Goal: Task Accomplishment & Management: Use online tool/utility

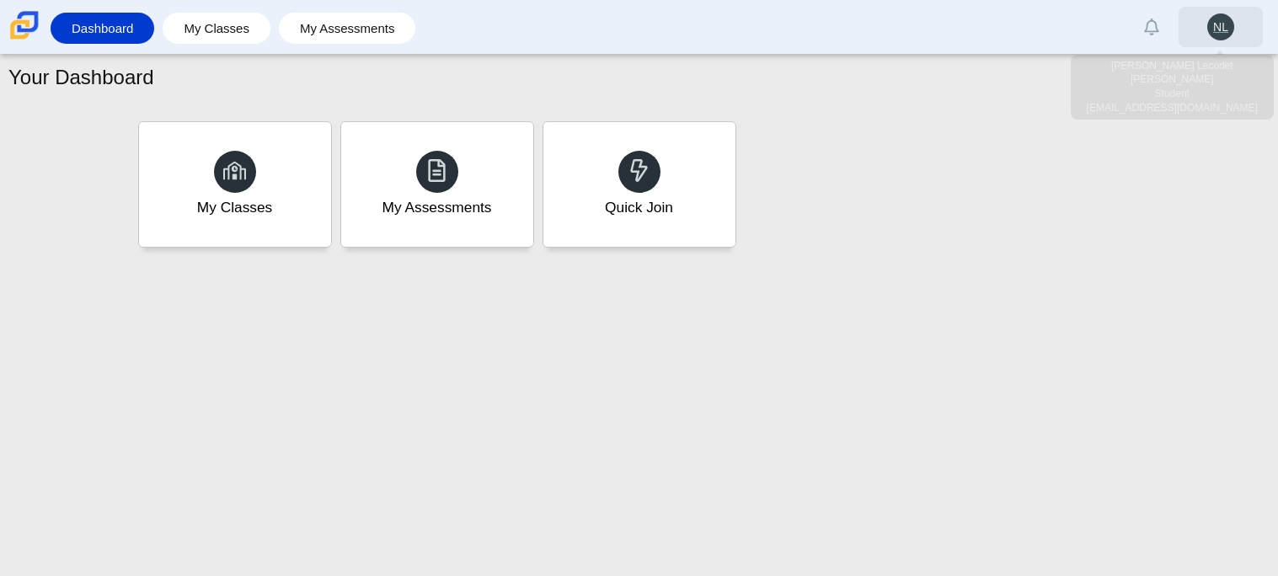
click at [1221, 45] on link "NL" at bounding box center [1220, 27] width 84 height 40
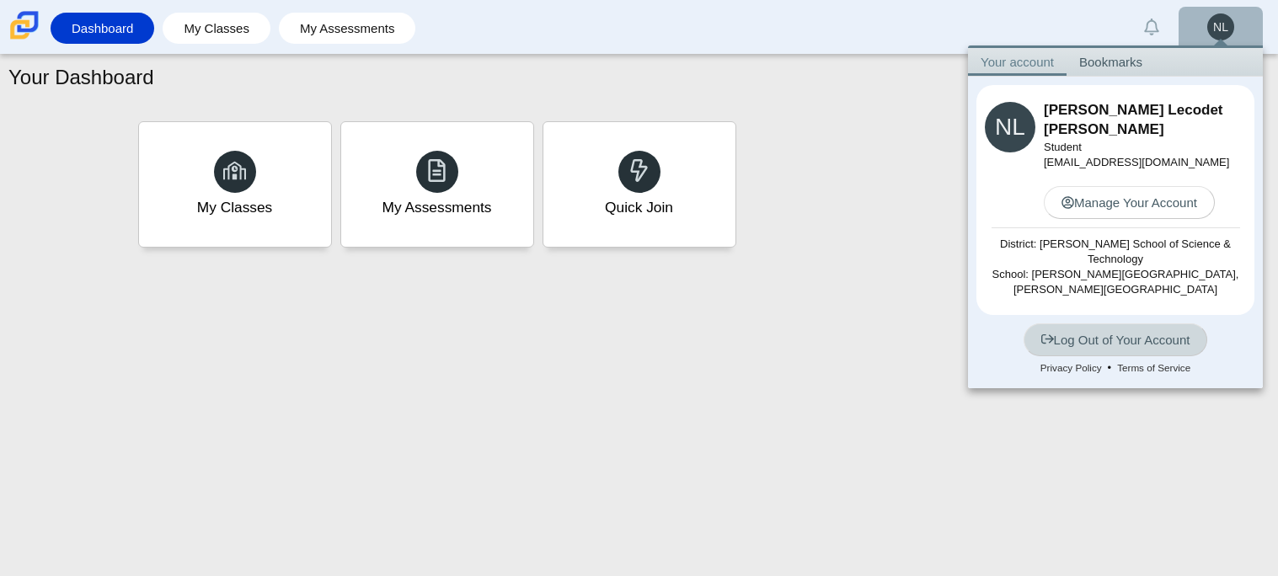
click at [1047, 339] on icon at bounding box center [1047, 339] width 13 height 13
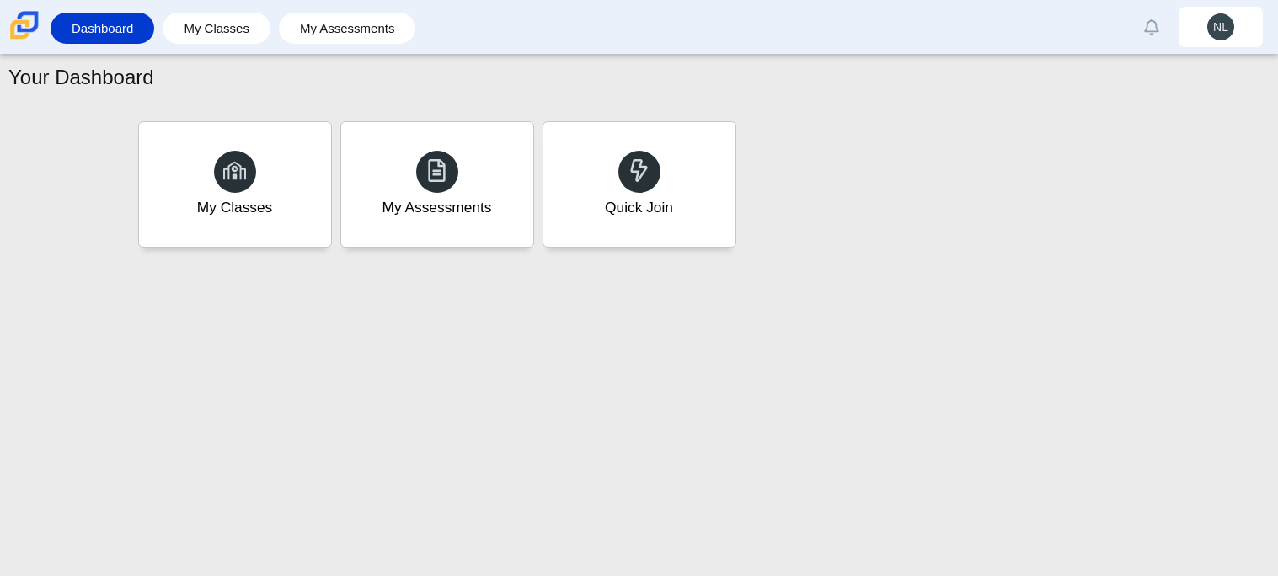
click at [499, 48] on div "Dashboard My Classes My Assessments Alerts Loading… Show all Mark read Preferen…" at bounding box center [639, 27] width 1278 height 54
click at [645, 158] on icon at bounding box center [640, 170] width 24 height 24
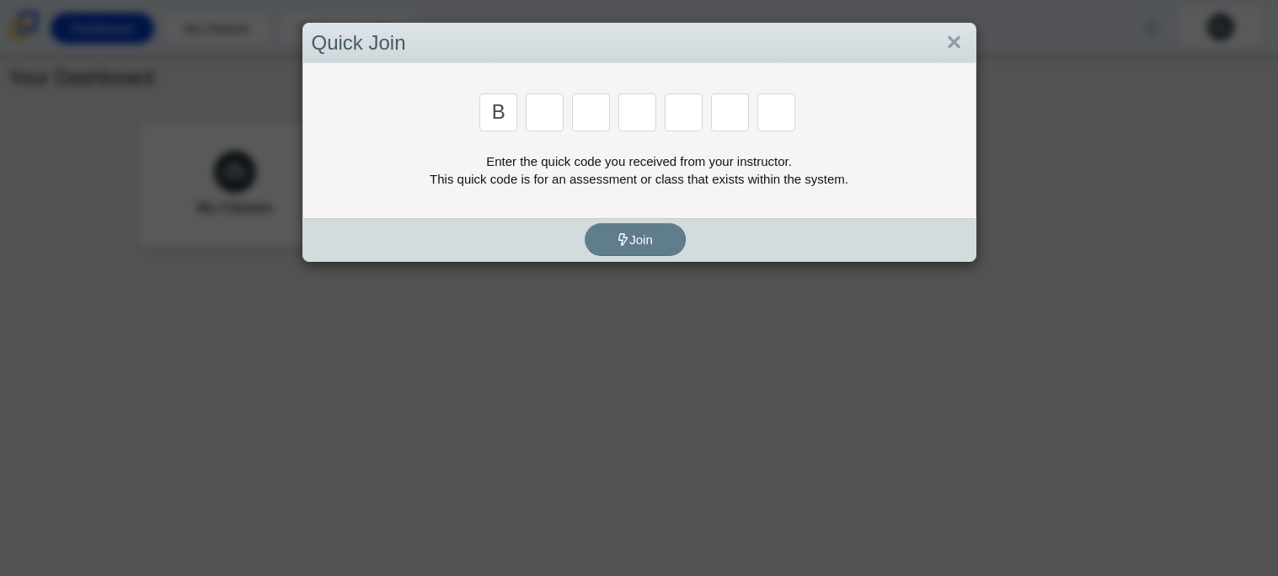
type input "b"
type input "m"
type input "3"
type input "5"
type input "3"
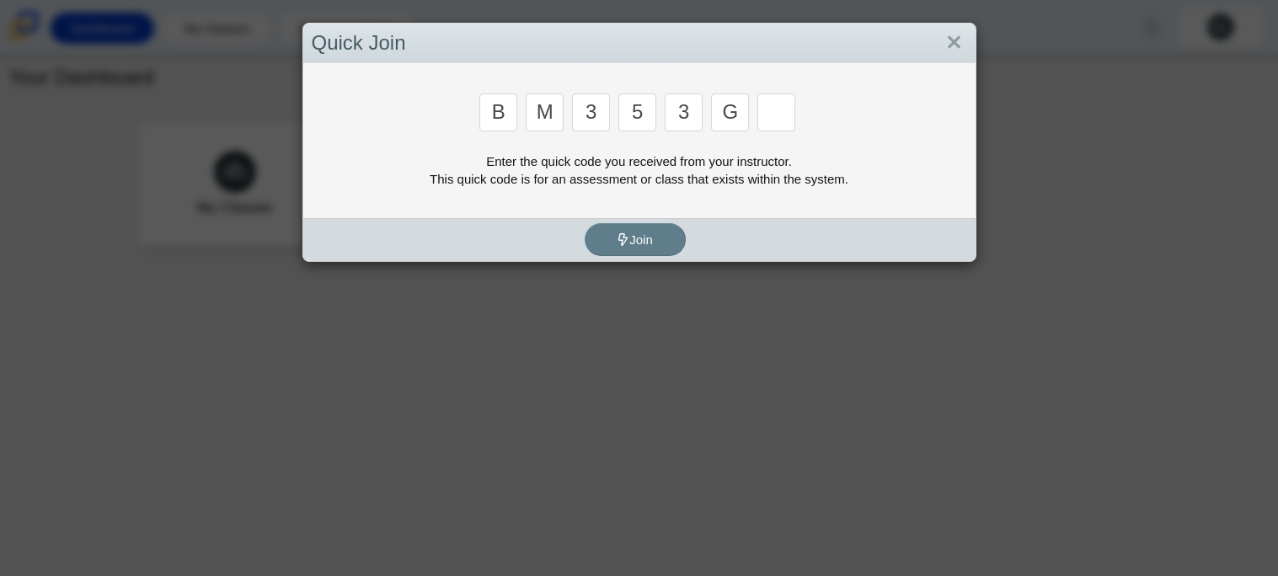
type input "g"
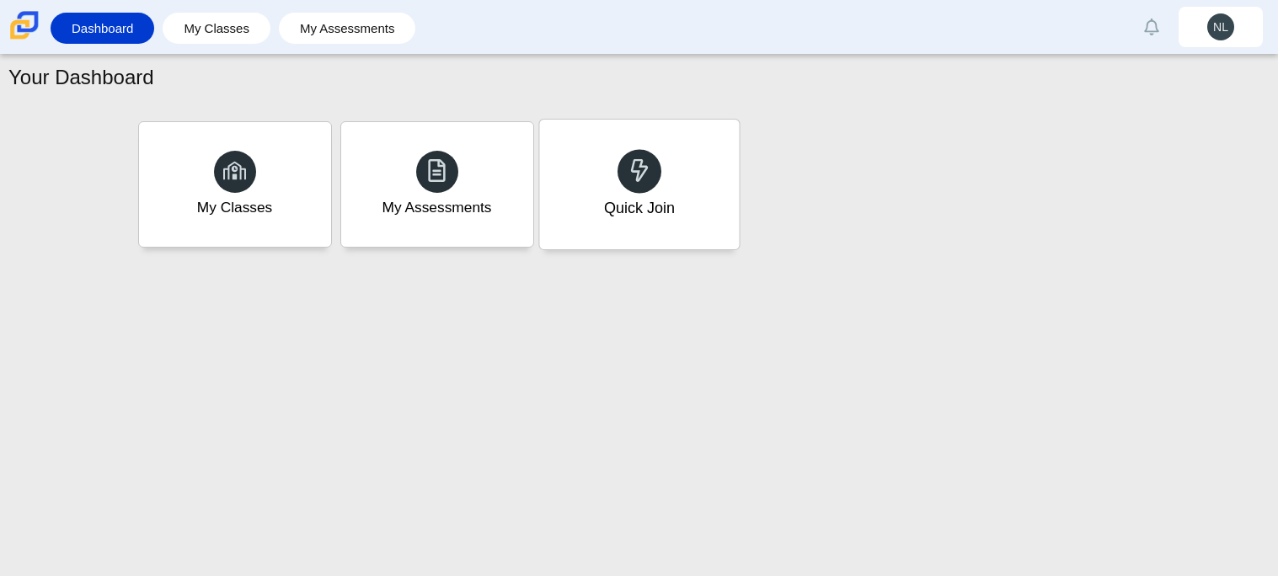
type input "b"
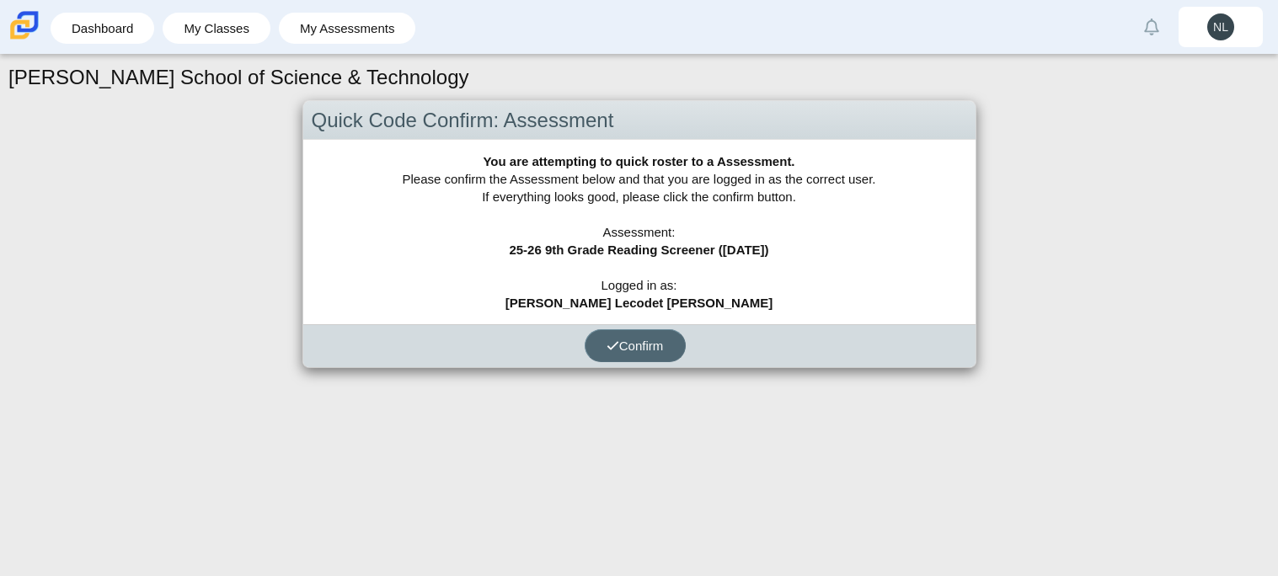
click at [676, 345] on button "Confirm" at bounding box center [635, 345] width 101 height 33
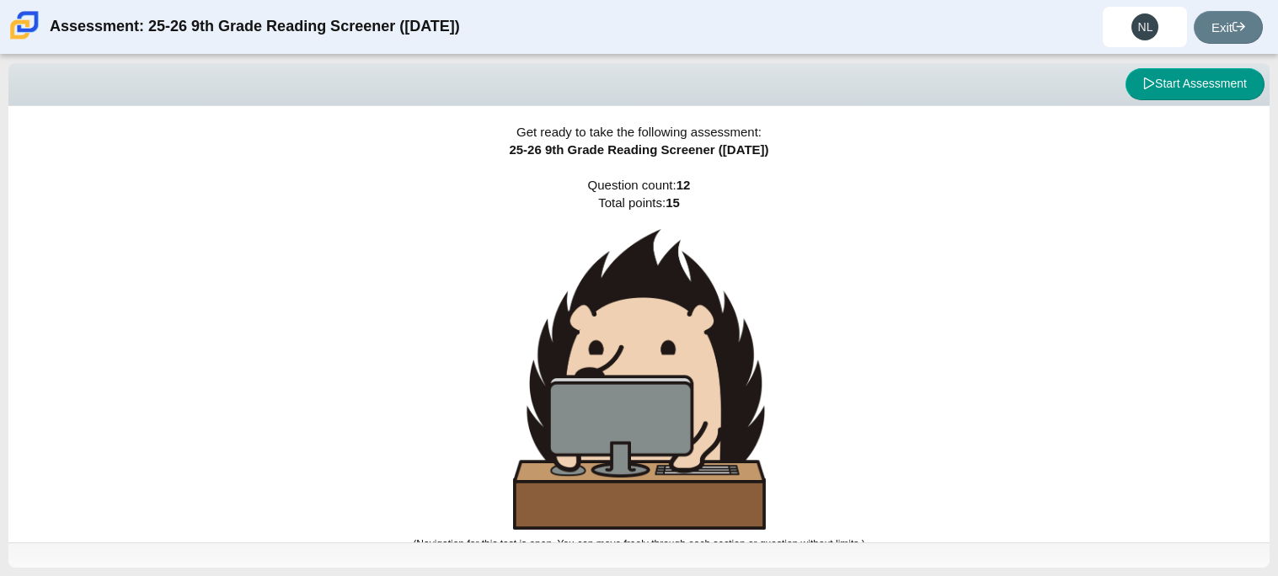
scroll to position [10, 0]
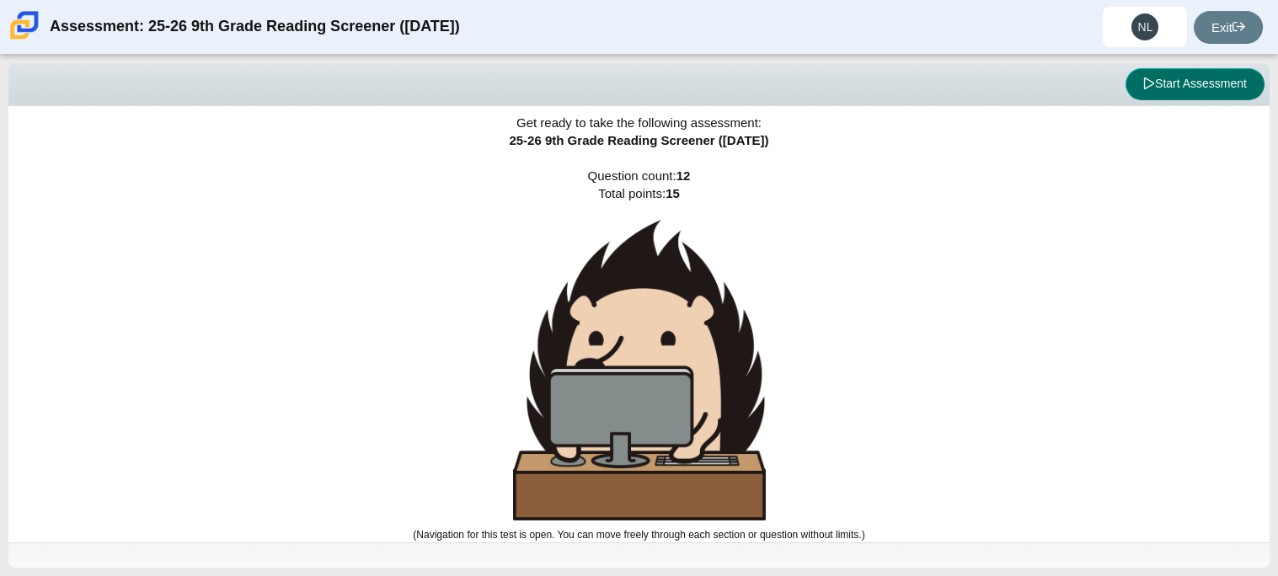
click at [1204, 92] on button "Start Assessment" at bounding box center [1194, 84] width 139 height 32
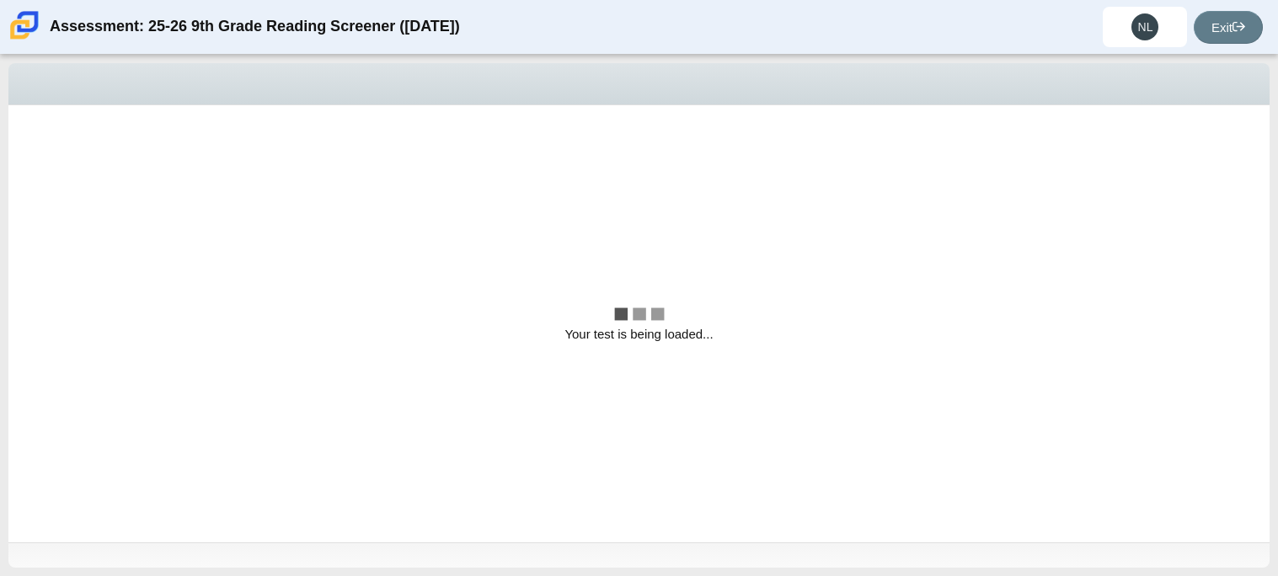
scroll to position [0, 0]
select select "ccc5b315-3c7c-471c-bf90-f22c8299c798"
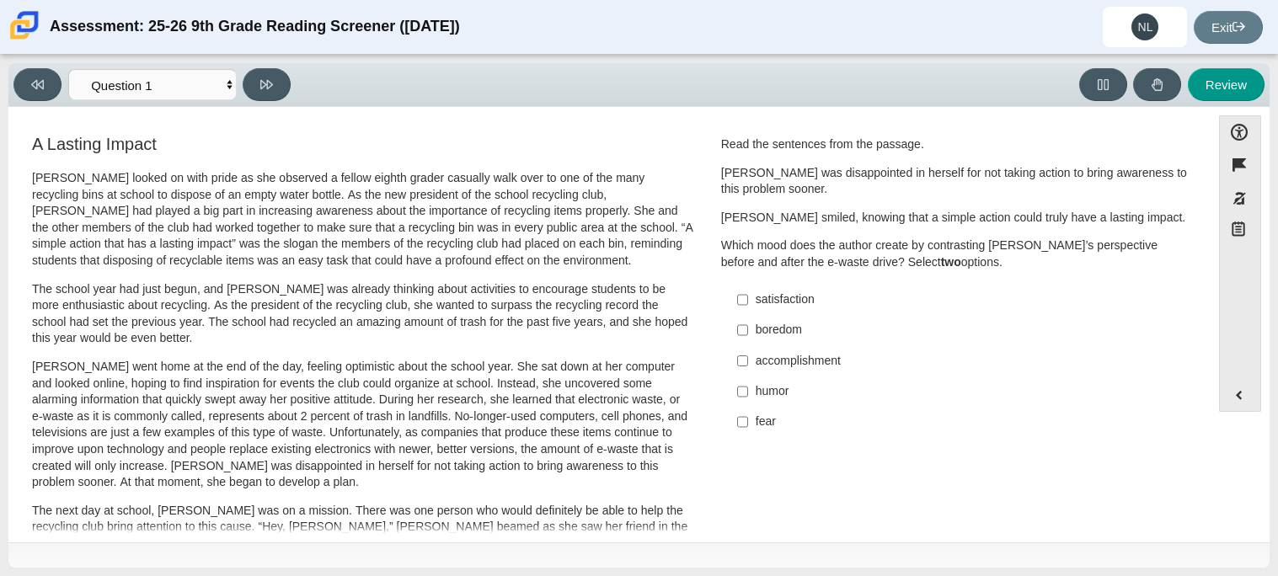
click at [801, 365] on div "accomplishment" at bounding box center [968, 361] width 425 height 17
click at [748, 365] on input "accomplishment accomplishment" at bounding box center [742, 360] width 11 height 30
checkbox input "true"
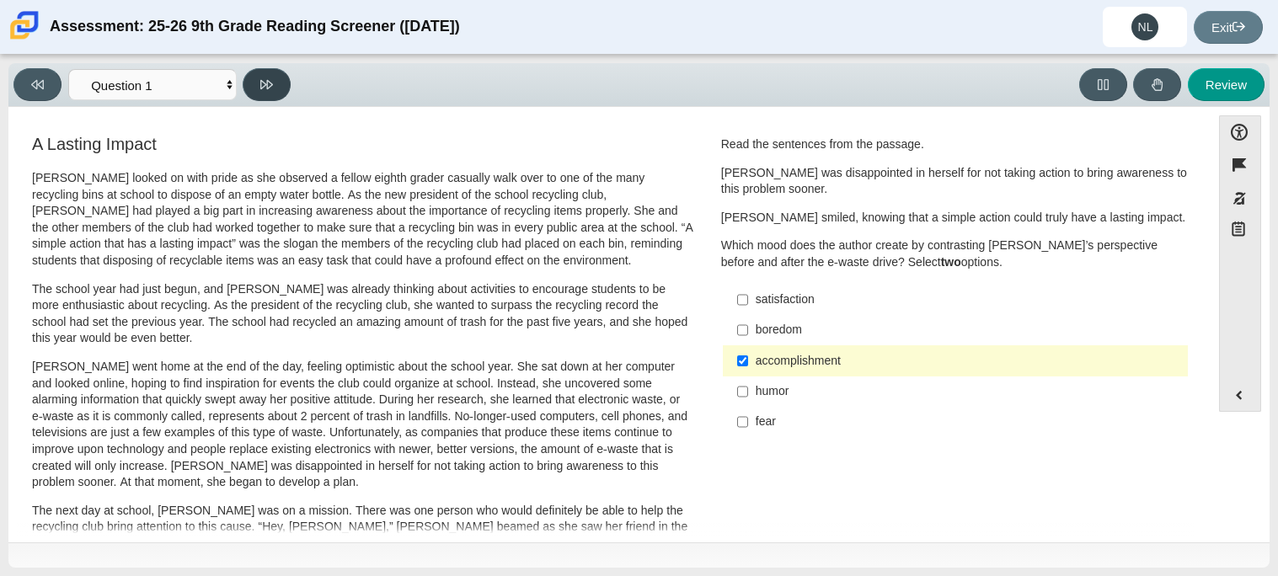
click at [268, 68] on button at bounding box center [267, 84] width 48 height 33
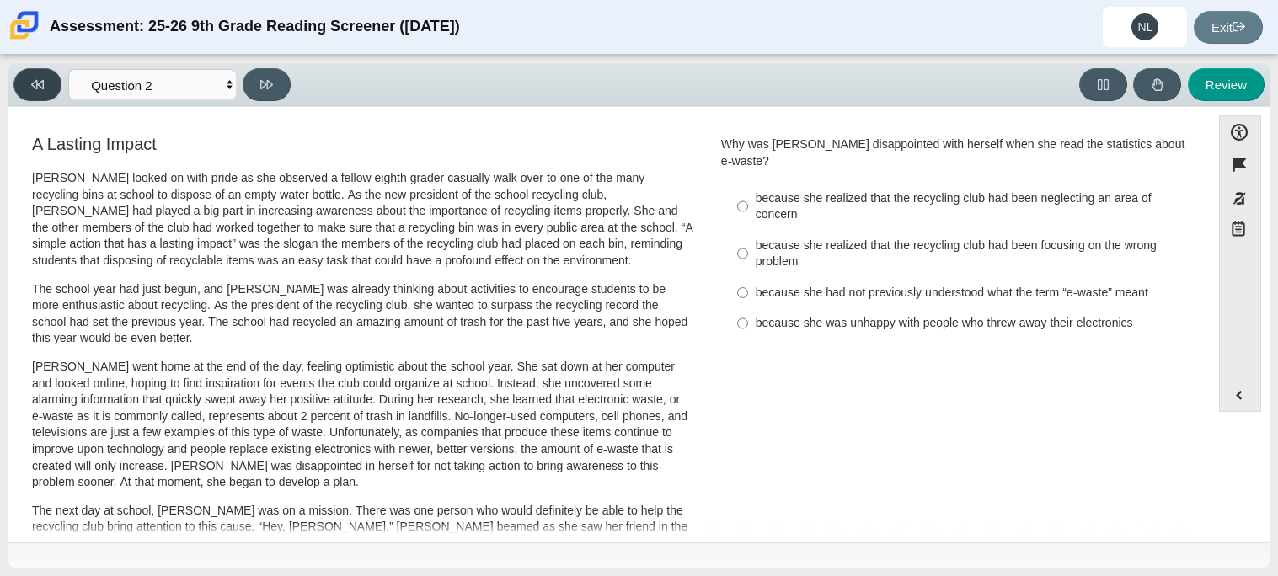
click at [46, 87] on button at bounding box center [37, 84] width 48 height 33
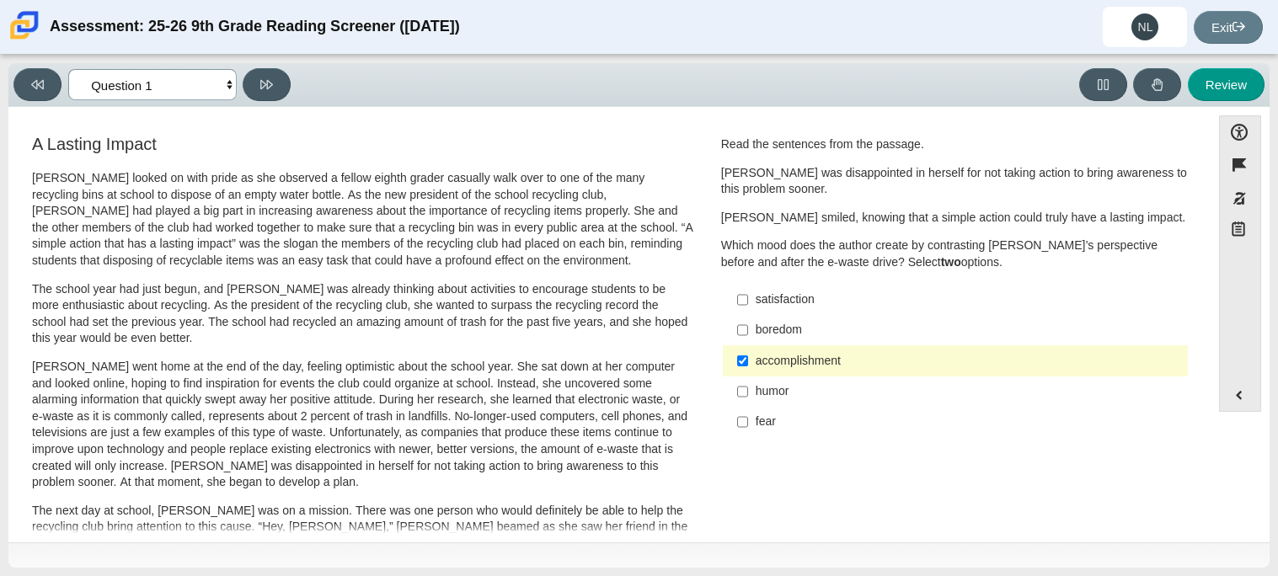
click at [229, 82] on select "Questions Question 1 Question 2 Question 3 Question 4 Question 5 Question 6 Que…" at bounding box center [152, 84] width 168 height 31
click at [258, 72] on button at bounding box center [267, 84] width 48 height 33
select select "0ff64528-ffd7-428d-b192-babfaadd44e8"
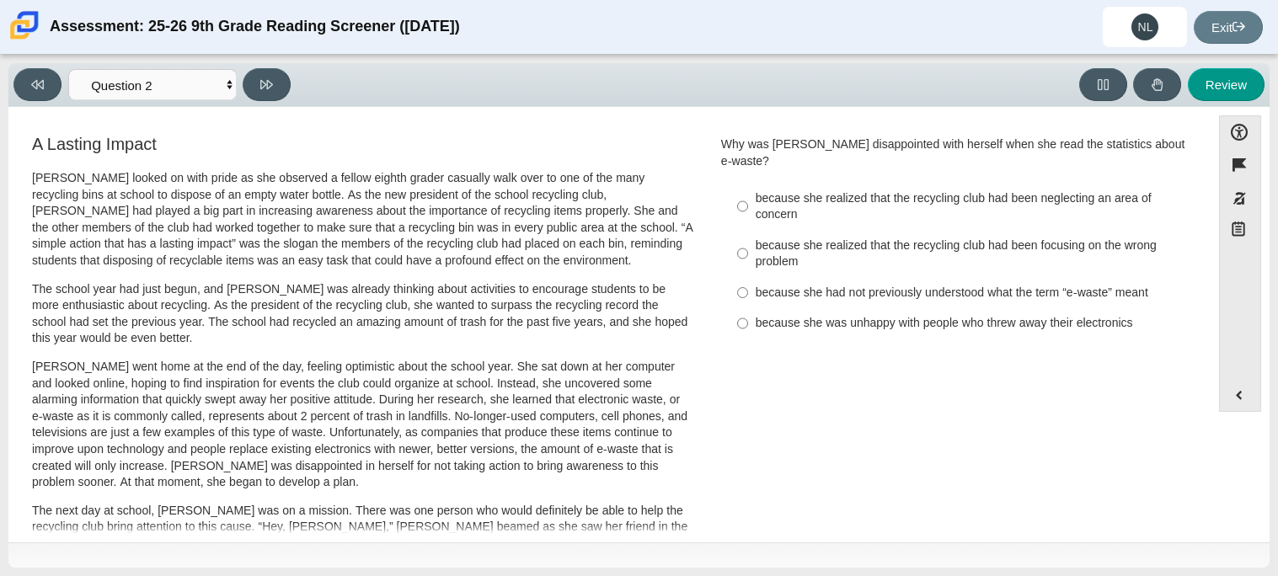
click at [821, 201] on div "because she realized that the recycling club had been neglecting an area of con…" at bounding box center [968, 206] width 425 height 33
click at [748, 201] on input "because she realized that the recycling club had been neglecting an area of con…" at bounding box center [742, 206] width 11 height 47
radio input "true"
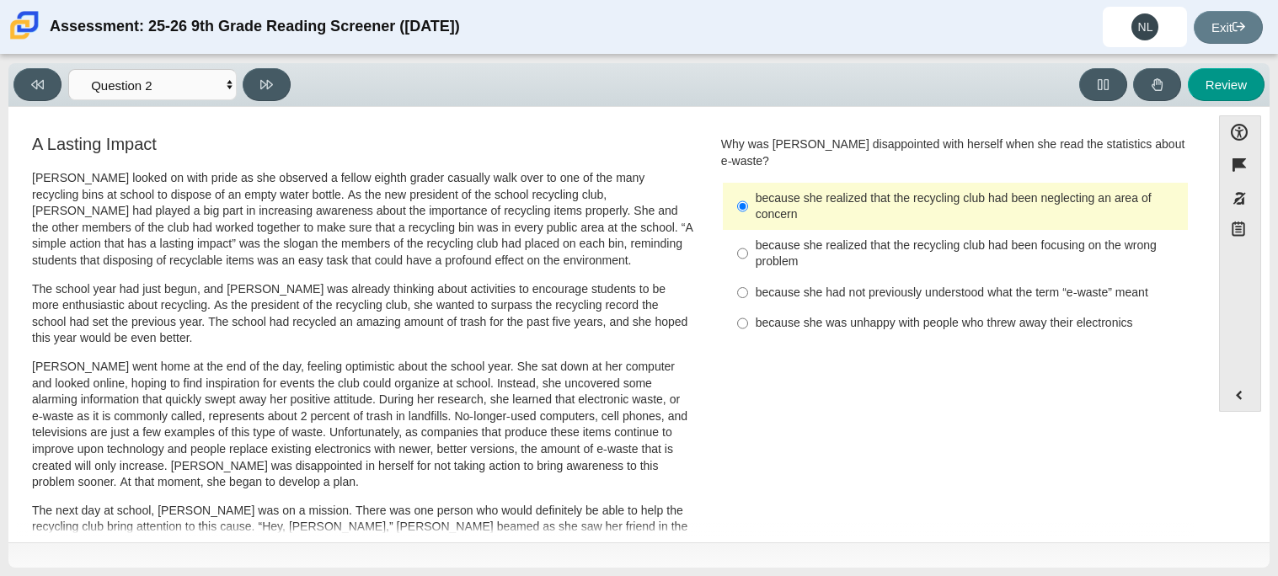
click at [821, 201] on div "because she realized that the recycling club had been neglecting an area of con…" at bounding box center [968, 206] width 425 height 33
click at [748, 201] on input "because she realized that the recycling club had been neglecting an area of con…" at bounding box center [742, 206] width 11 height 47
click at [191, 101] on div "Viewing Question 2 of 12 in Pacing Mode Questions Question 1 Question 2 Questio…" at bounding box center [638, 85] width 1261 height 44
click at [271, 83] on icon at bounding box center [266, 84] width 13 height 9
select select "7ce3d843-6974-4858-901c-1ff39630e843"
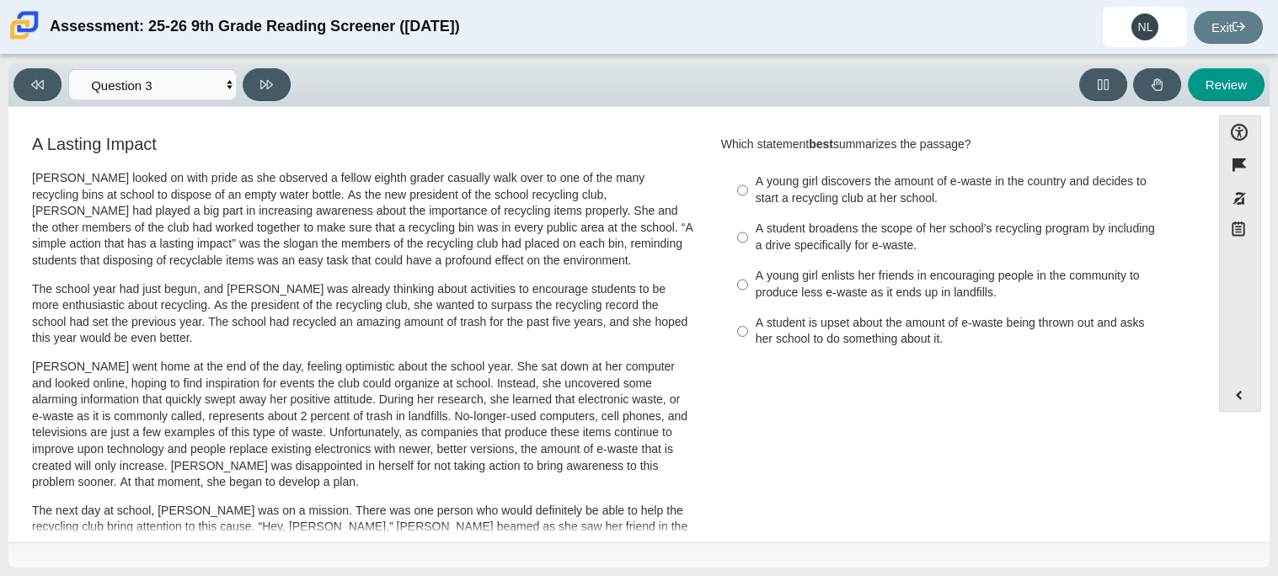
click at [863, 294] on div "A young girl enlists her friends in encouraging people in the community to prod…" at bounding box center [968, 284] width 425 height 33
click at [748, 294] on input "A young girl enlists her friends in encouraging people in the community to prod…" at bounding box center [742, 284] width 11 height 47
radio input "true"
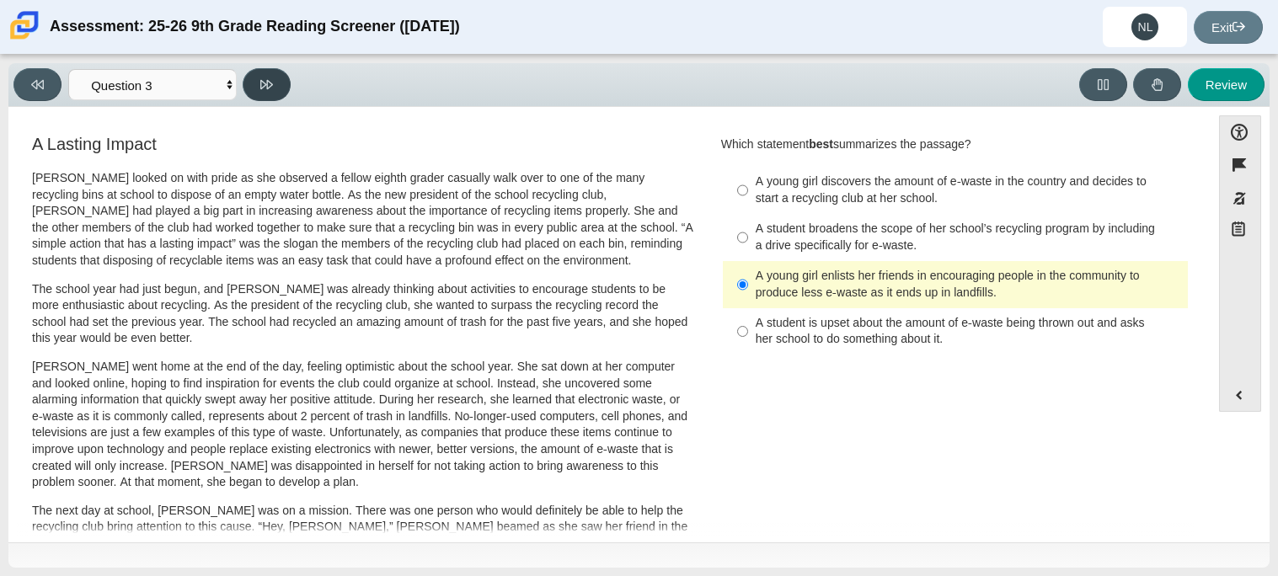
click at [254, 96] on button at bounding box center [267, 84] width 48 height 33
select select "ca9ea0f1-49c5-4bd1-83b0-472c18652b42"
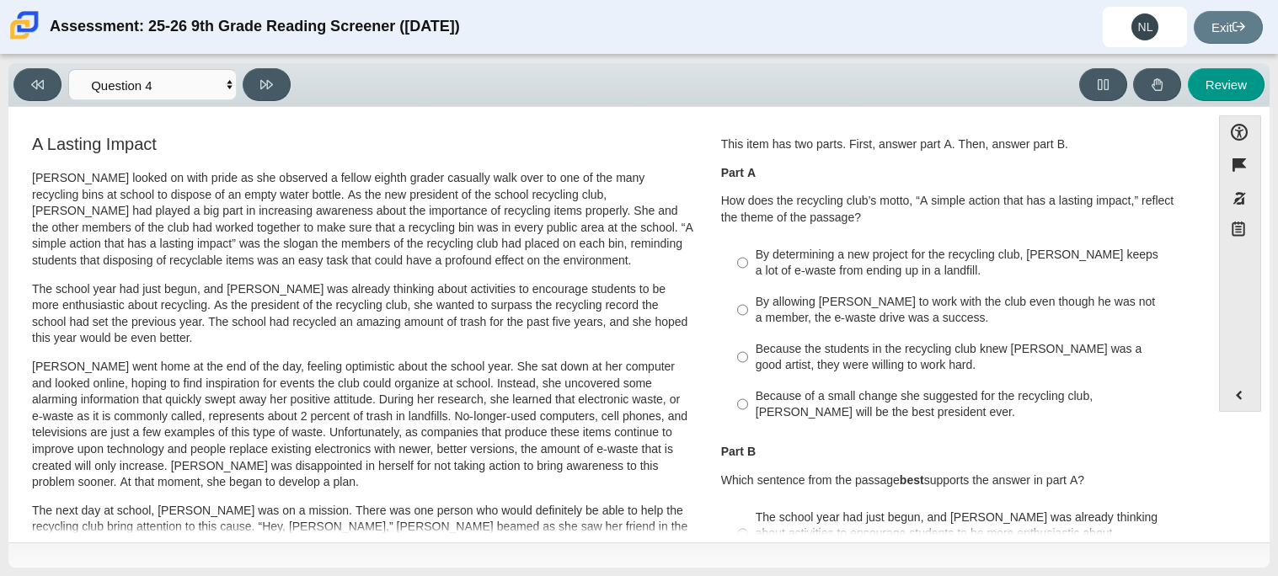
click at [883, 229] on div "This item has two parts. First, answer part A. Then, answer part B. Part A How …" at bounding box center [955, 282] width 468 height 293
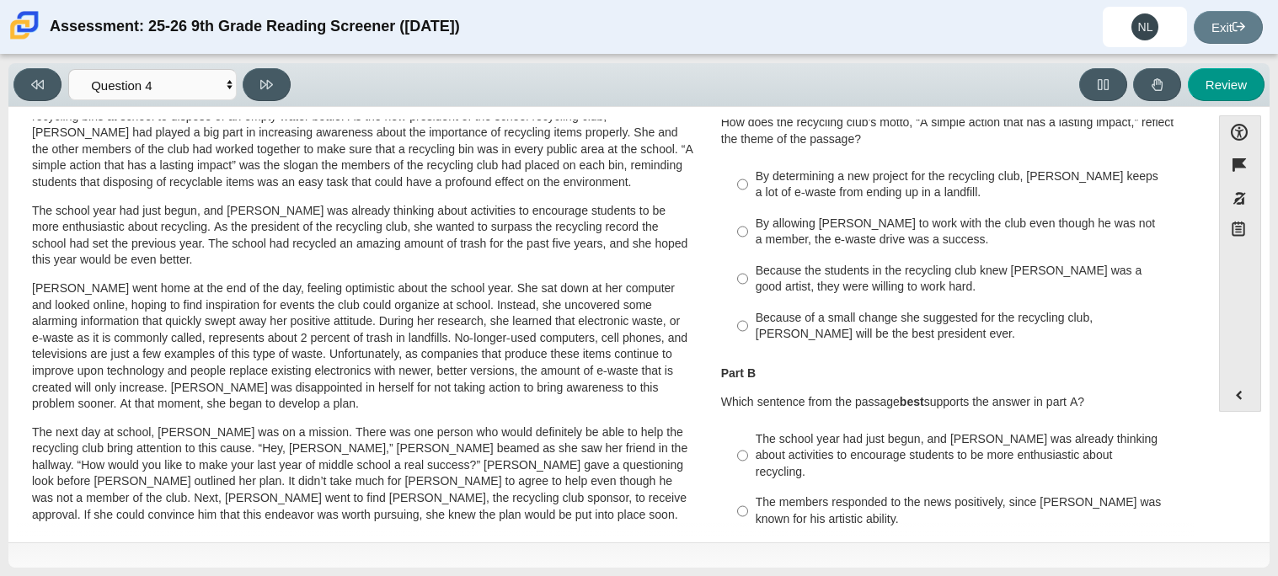
scroll to position [70, 0]
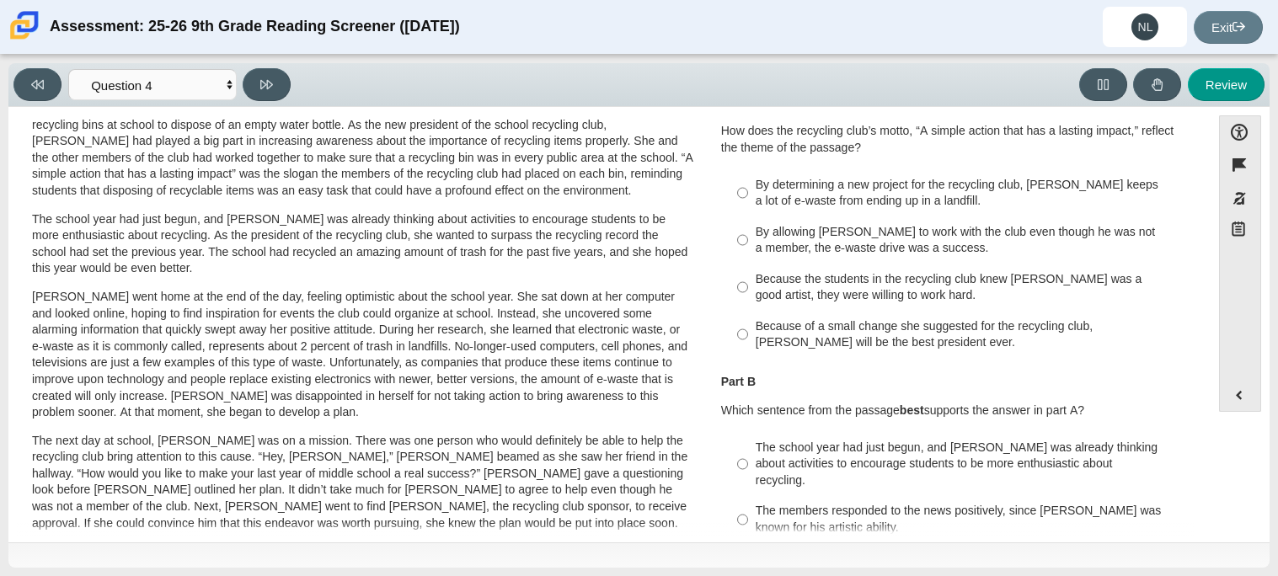
click at [904, 312] on label "Because of a small change she suggested for the recycling club, Scarlett will b…" at bounding box center [956, 334] width 462 height 47
click at [748, 312] on input "Because of a small change she suggested for the recycling club, Scarlett will b…" at bounding box center [742, 334] width 11 height 47
radio input "true"
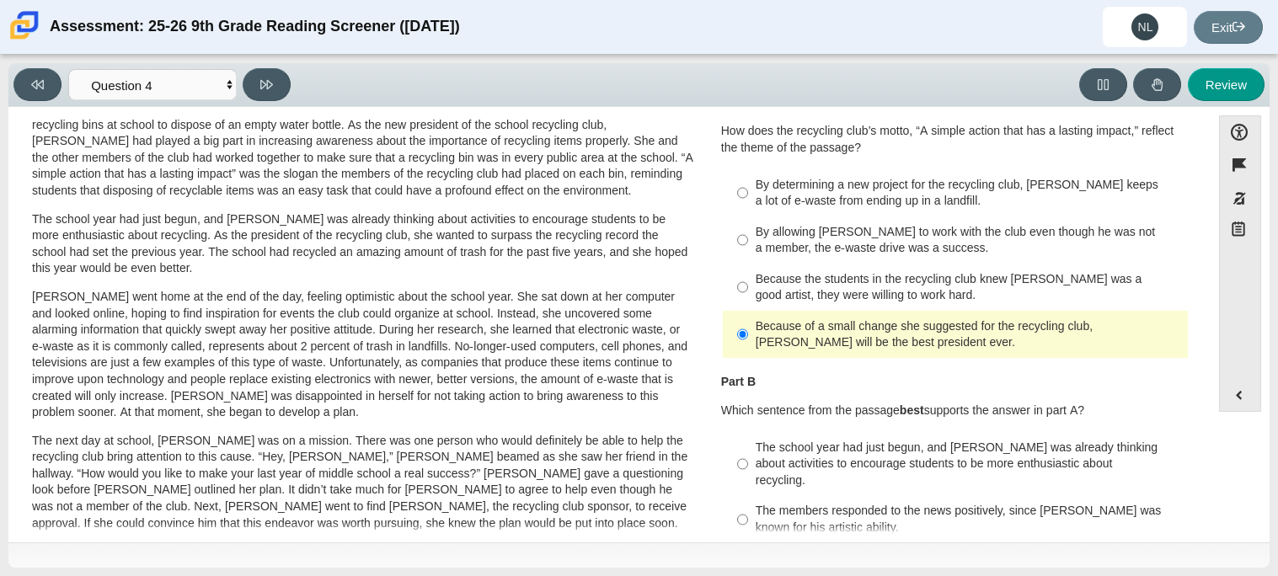
click at [838, 496] on label "The members responded to the news positively, since Juan Carlos was known for h…" at bounding box center [956, 519] width 462 height 47
click at [748, 496] on input "The members responded to the news positively, since Juan Carlos was known for h…" at bounding box center [742, 519] width 11 height 47
radio input "true"
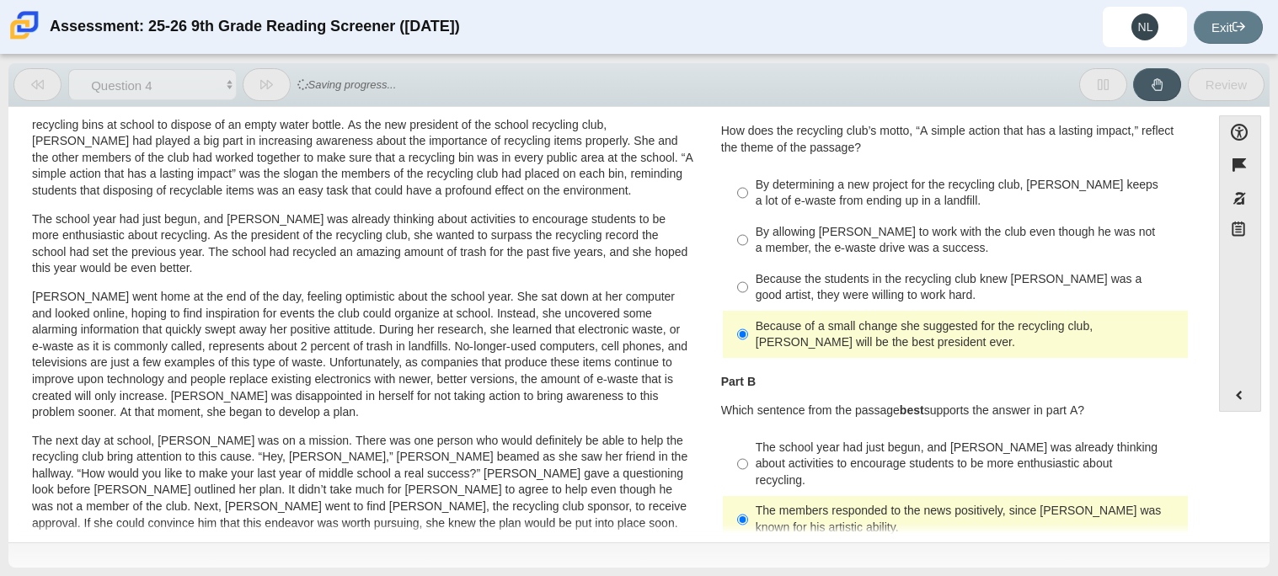
click at [774, 455] on div "The school year had just begun, and Scarlett was already thinking about activit…" at bounding box center [968, 465] width 425 height 50
click at [748, 455] on input "The school year had just begun, and Scarlett was already thinking about activit…" at bounding box center [742, 464] width 11 height 64
radio input "true"
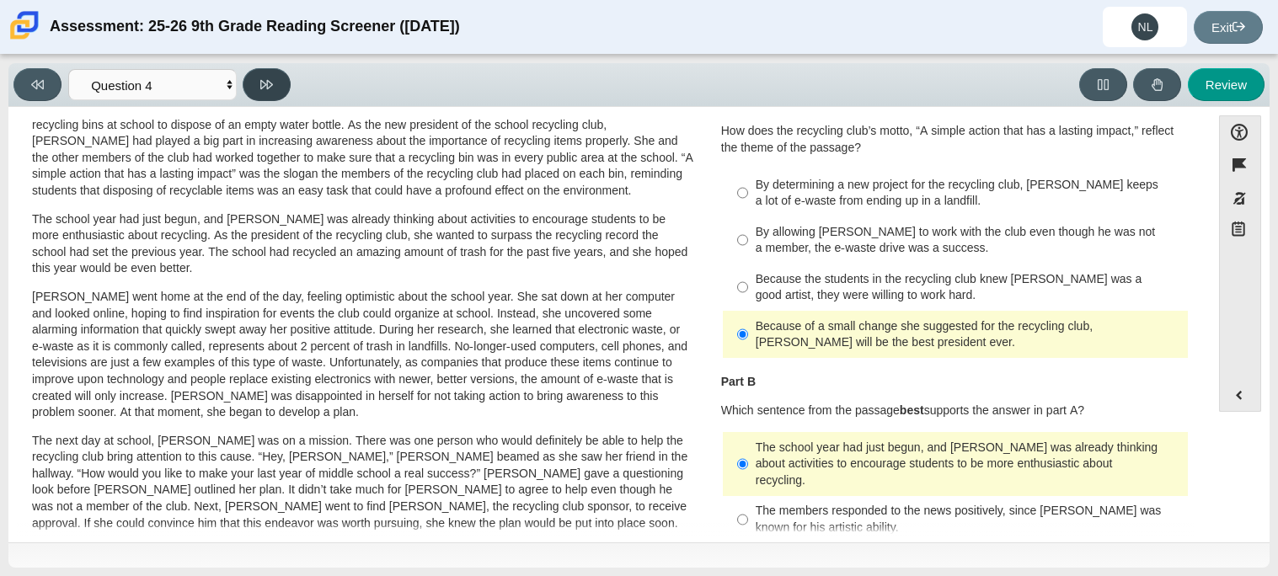
click at [265, 82] on icon at bounding box center [266, 84] width 13 height 9
select select "e41f1a79-e29f-4095-8030-a53364015bed"
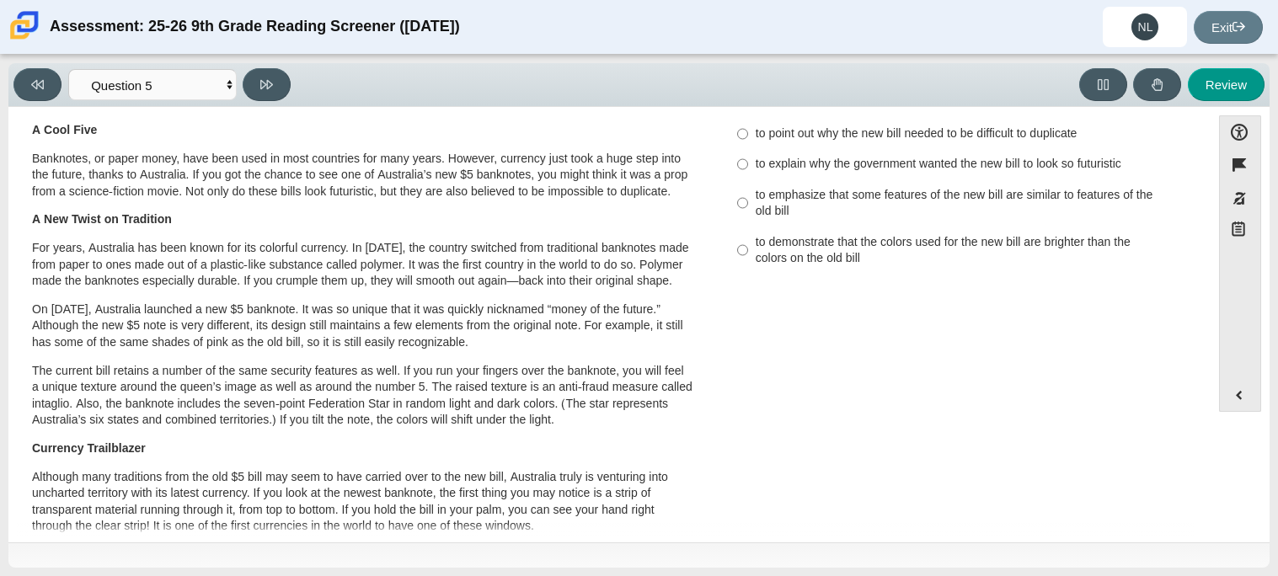
scroll to position [0, 0]
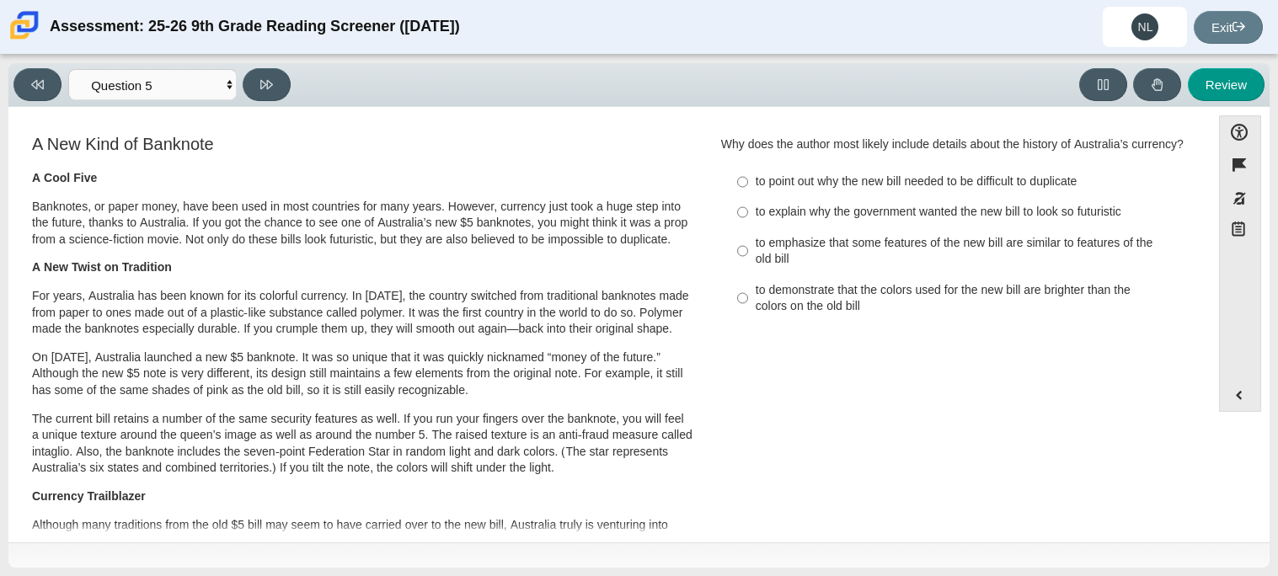
click at [1018, 278] on label "to demonstrate that the colors used for the new bill are brighter than the colo…" at bounding box center [956, 298] width 462 height 47
click at [748, 278] on input "to demonstrate that the colors used for the new bill are brighter than the colo…" at bounding box center [742, 298] width 11 height 47
radio input "true"
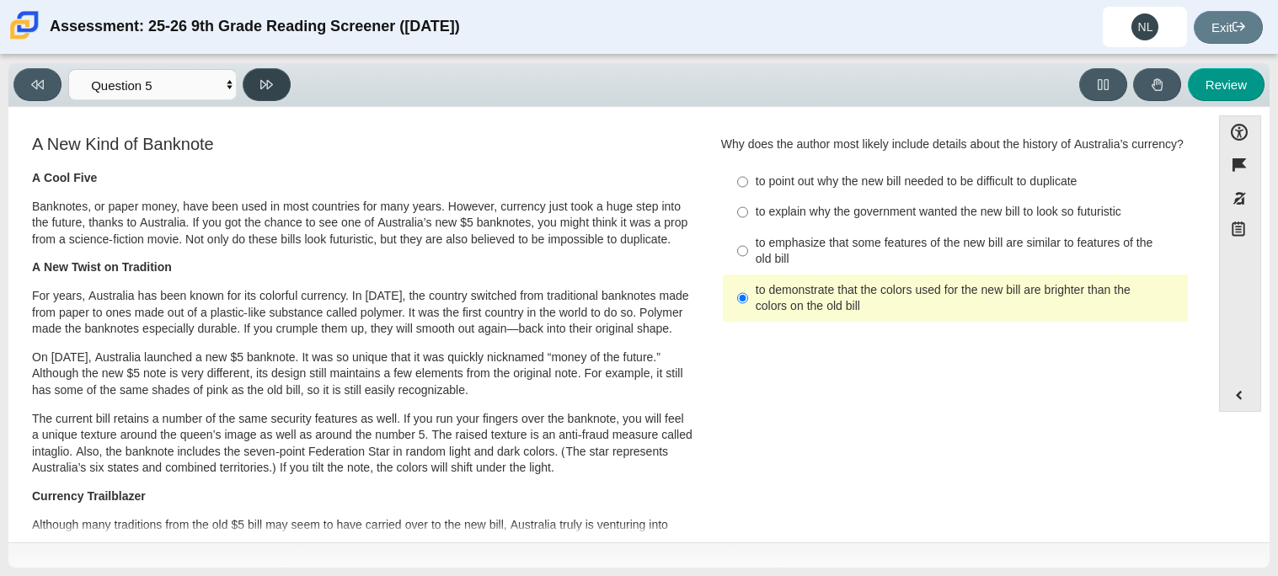
click at [280, 94] on button at bounding box center [267, 84] width 48 height 33
select select "69146e31-7b3d-4a3e-9ce6-f30c24342ae0"
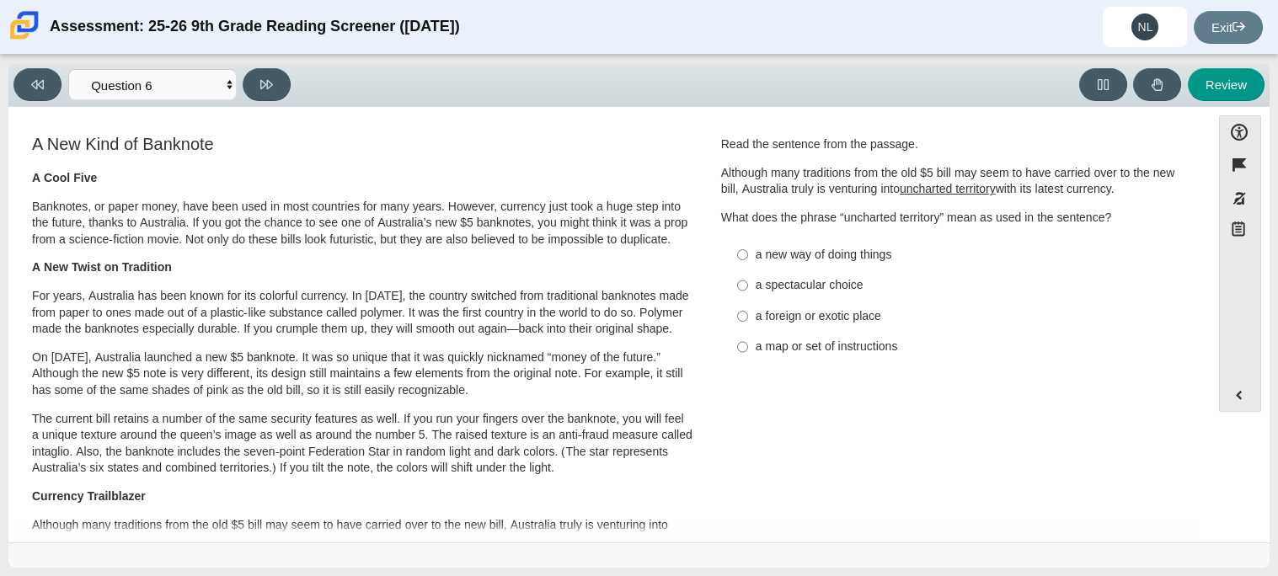
click at [900, 188] on u "uncharted territory" at bounding box center [948, 188] width 96 height 15
click at [868, 261] on div "a new way of doing things" at bounding box center [968, 255] width 425 height 17
click at [748, 261] on input "a new way of doing things a new way of doing things" at bounding box center [742, 254] width 11 height 30
radio input "true"
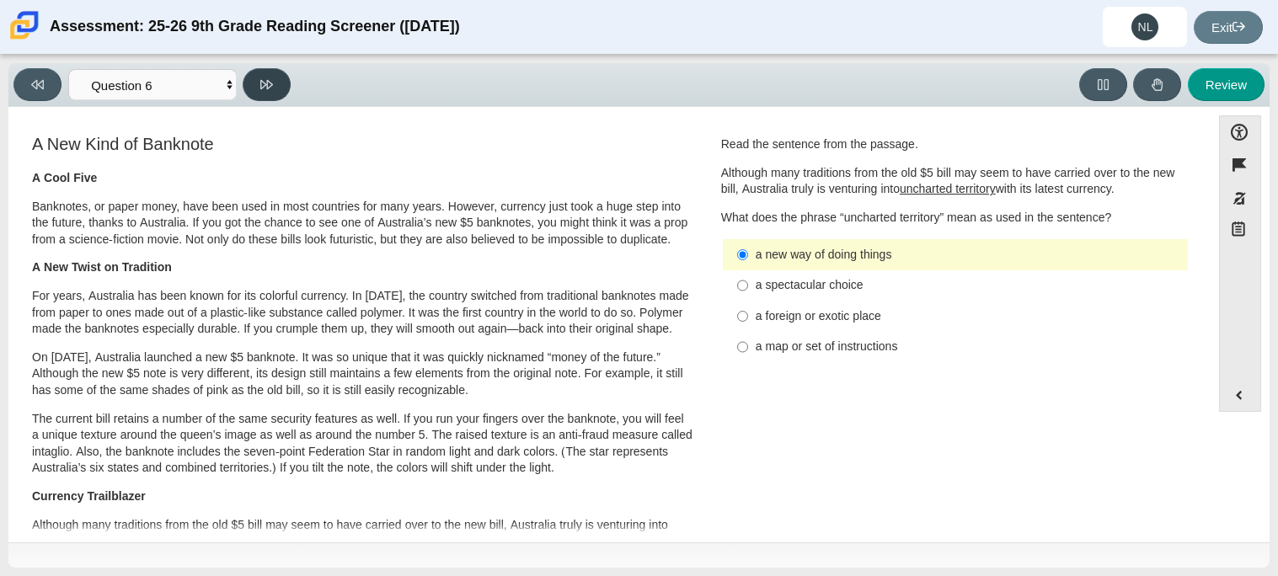
click at [289, 82] on button at bounding box center [267, 84] width 48 height 33
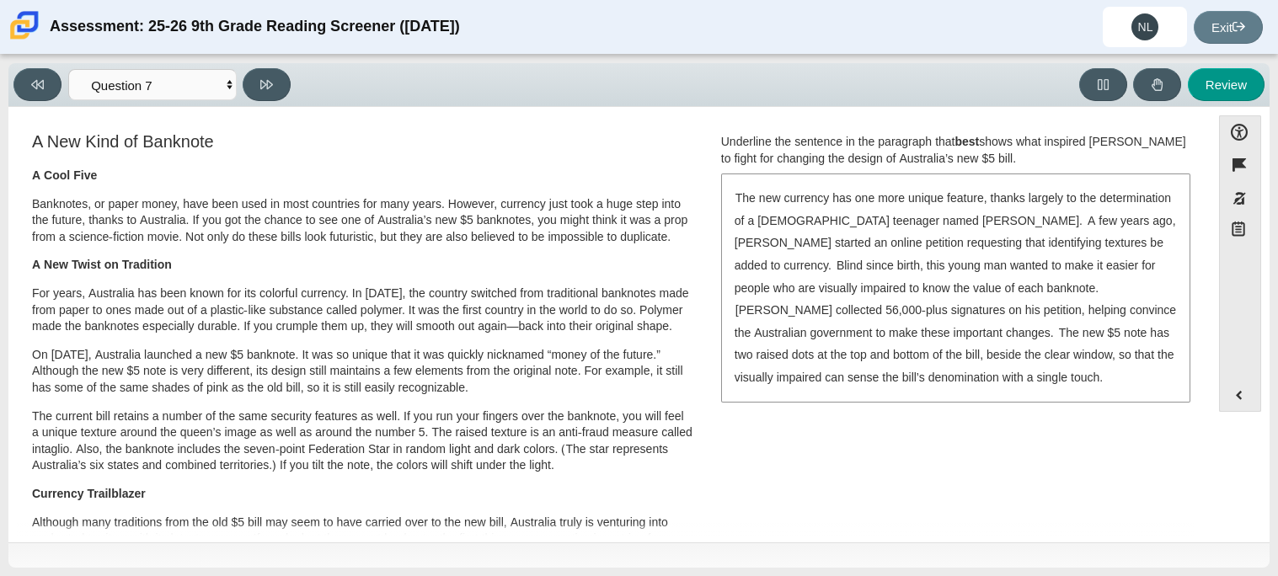
scroll to position [7, 0]
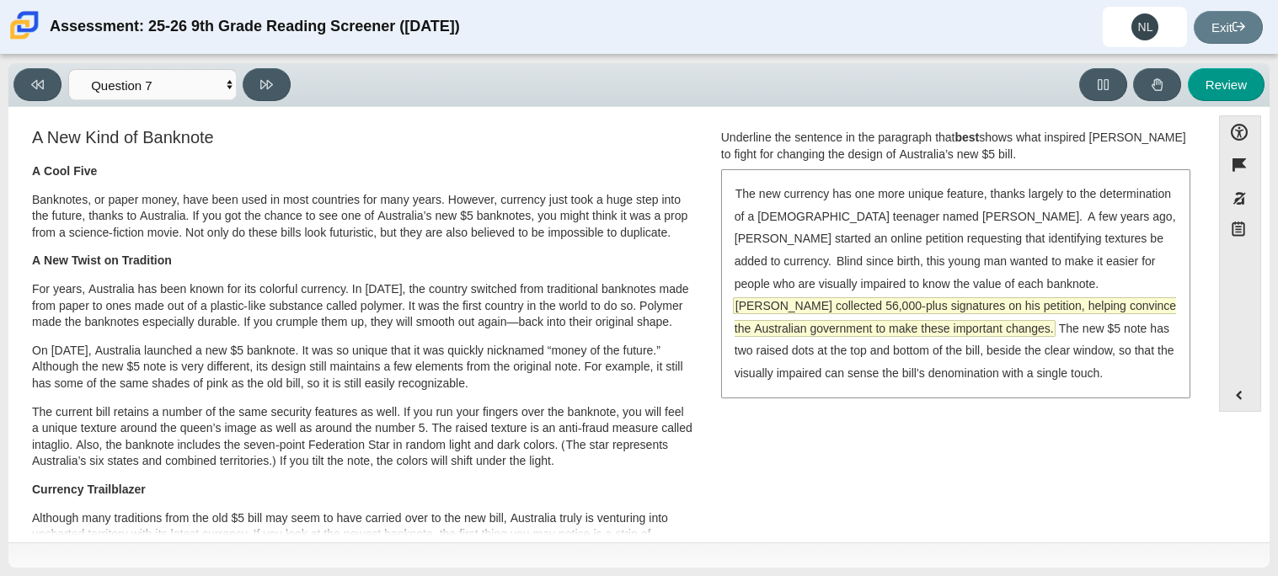
click at [830, 301] on span "McLeod collected 56,000-plus signatures on his petition, helping convince the A…" at bounding box center [955, 317] width 441 height 38
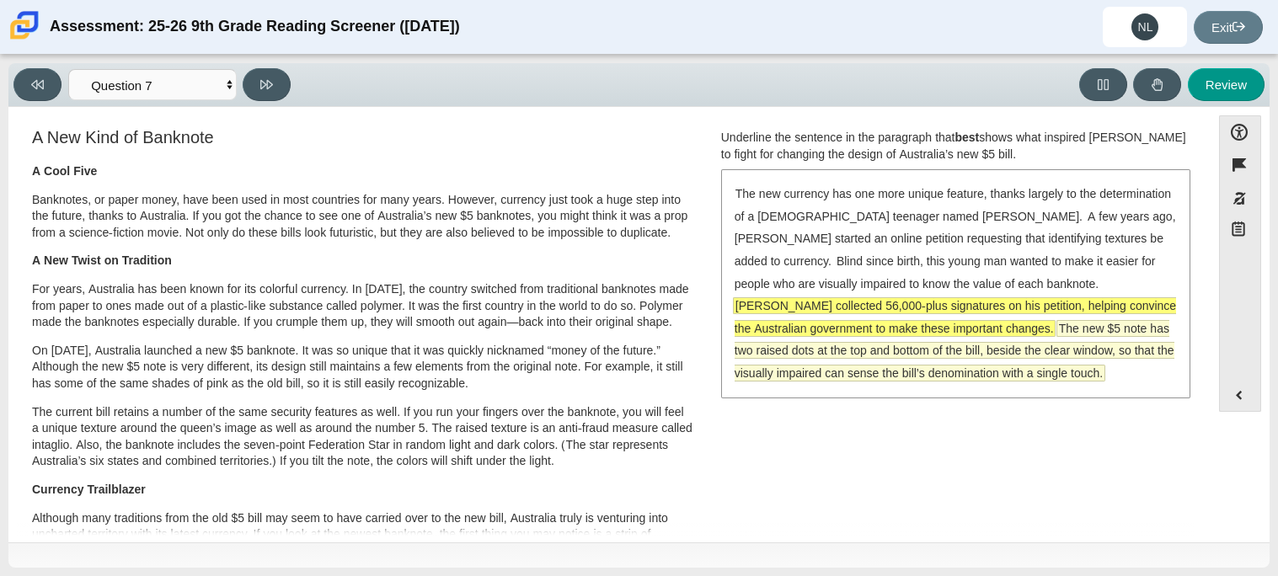
click at [809, 326] on span "The new $5 note has two raised dots at the top and bottom of the bill, beside t…" at bounding box center [955, 351] width 440 height 60
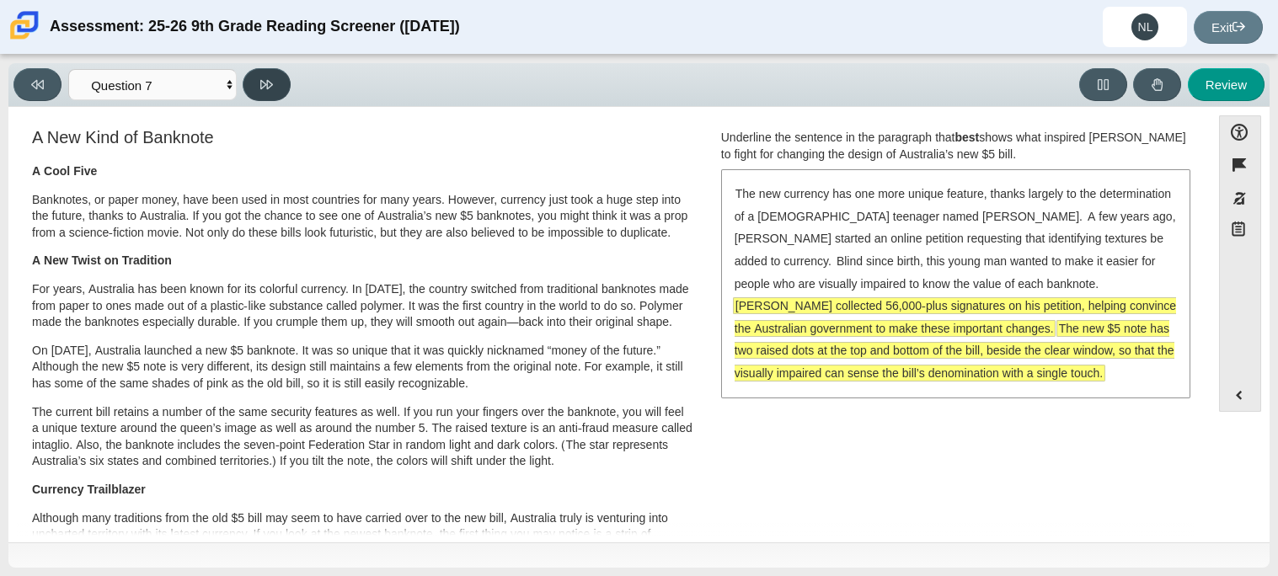
click at [263, 84] on icon at bounding box center [266, 84] width 13 height 9
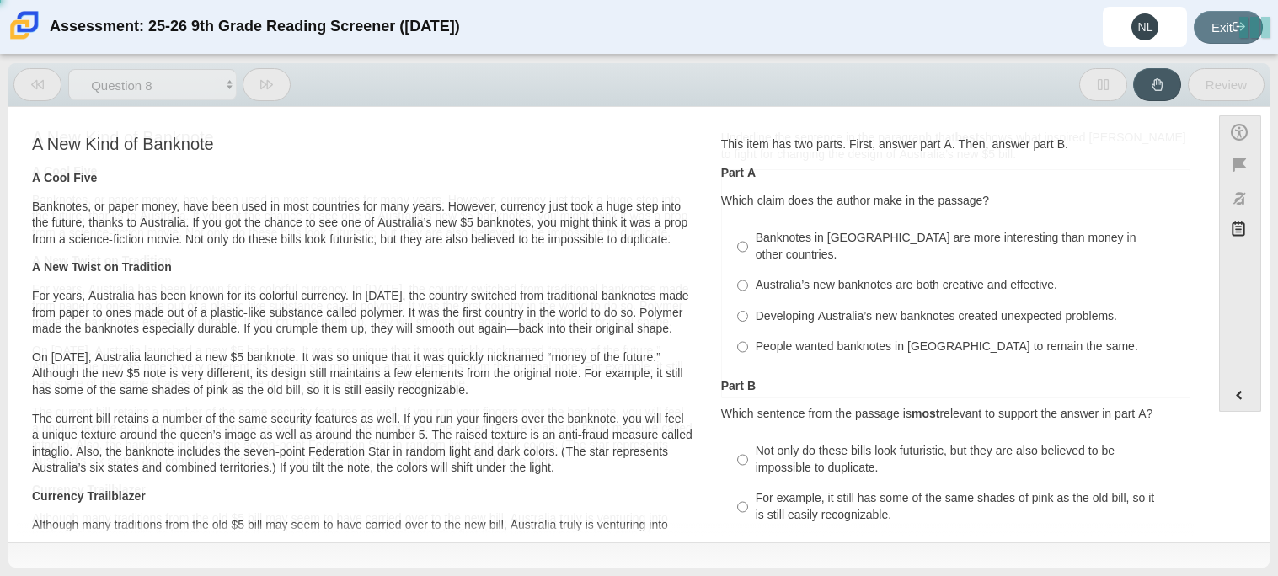
click at [263, 84] on icon at bounding box center [266, 84] width 13 height 9
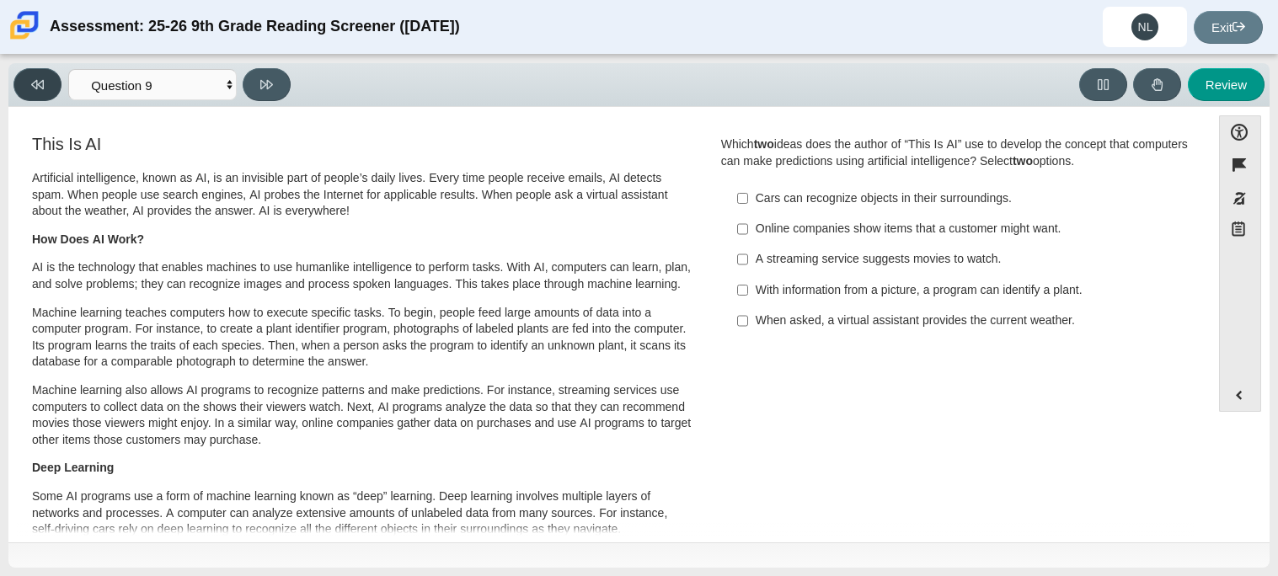
click at [59, 88] on button at bounding box center [37, 84] width 48 height 33
select select "ea8338c2-a6a3-418e-a305-2b963b54a290"
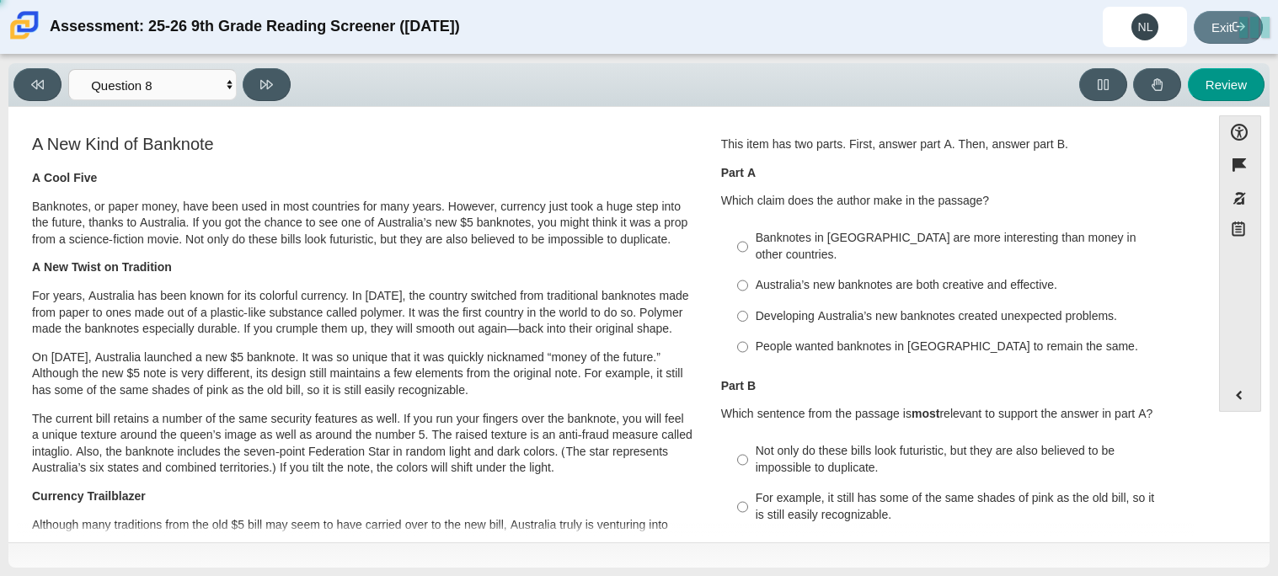
click at [829, 339] on div "People wanted banknotes in Australia to remain the same." at bounding box center [968, 347] width 425 height 17
click at [748, 333] on input "People wanted banknotes in Australia to remain the same. People wanted banknote…" at bounding box center [742, 347] width 11 height 30
radio input "true"
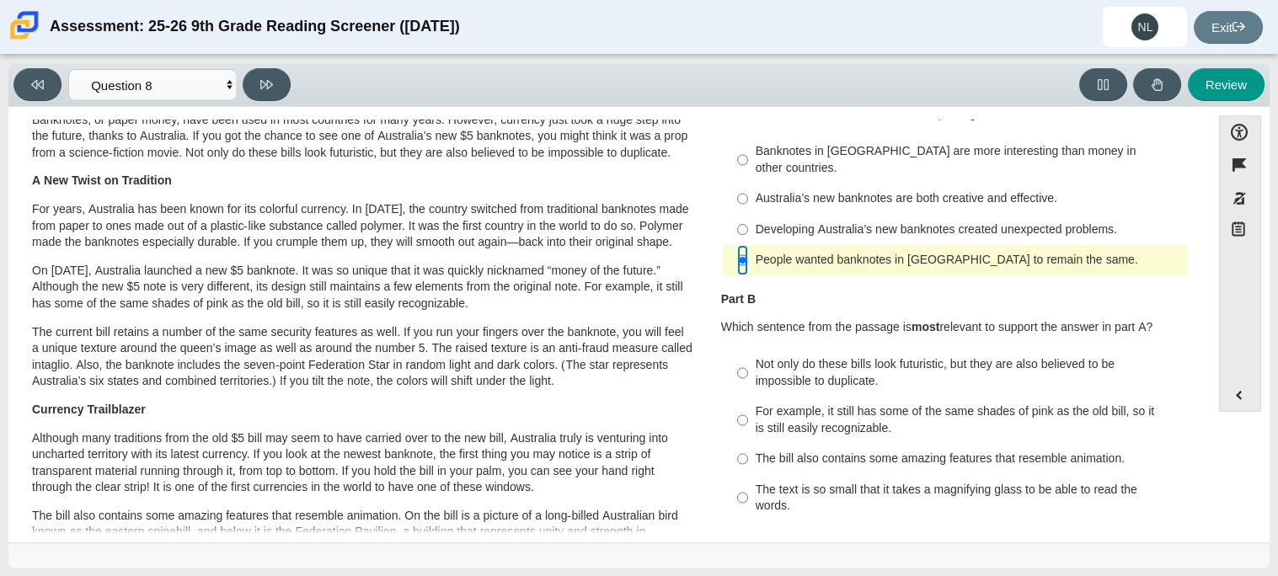
scroll to position [88, 0]
click at [836, 368] on div "Not only do these bills look futuristic, but they are also believed to be impos…" at bounding box center [968, 371] width 425 height 33
click at [748, 368] on input "Not only do these bills look futuristic, but they are also believed to be impos…" at bounding box center [742, 372] width 11 height 47
radio input "true"
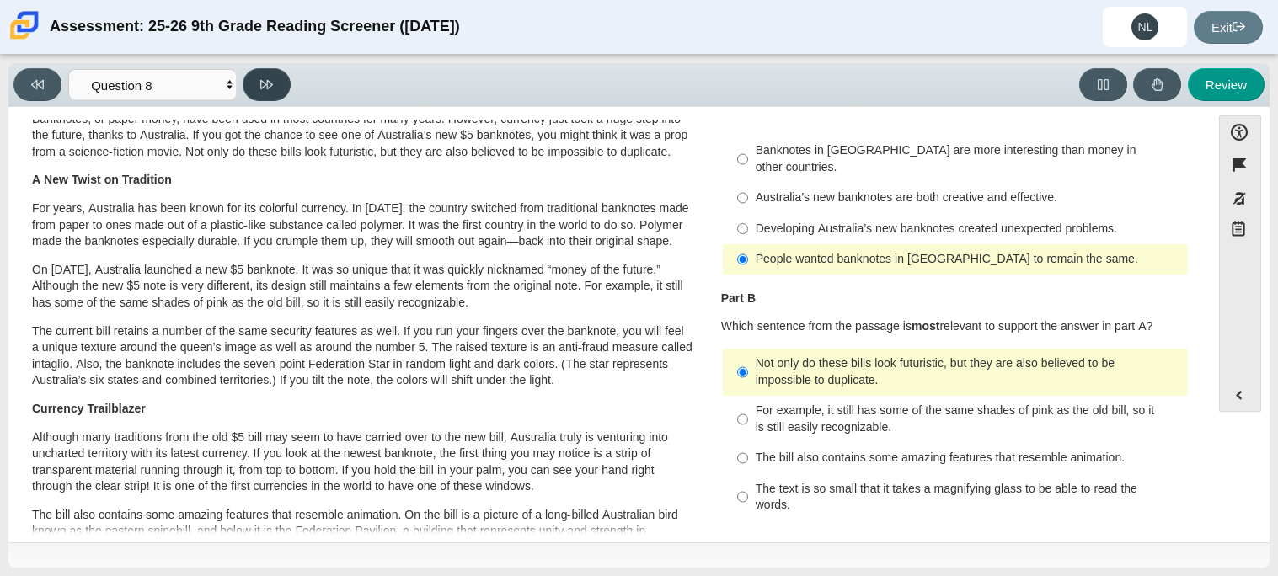
click at [265, 78] on icon at bounding box center [266, 84] width 13 height 13
select select "89f058d6-b15c-4ef5-a4b3-fdaffb8868b6"
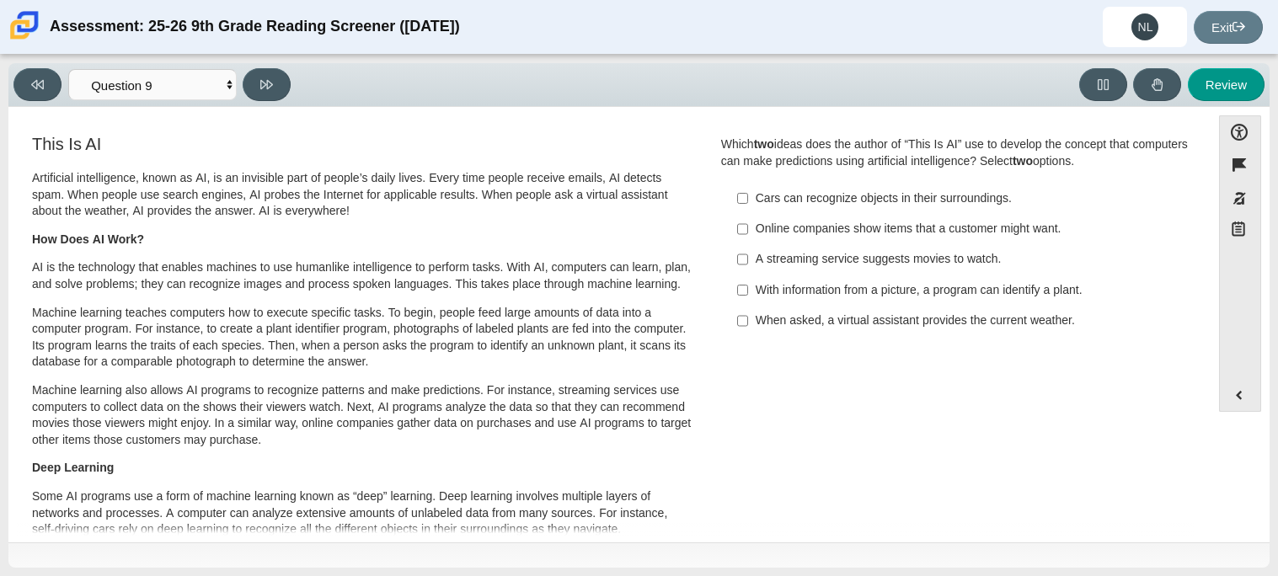
click at [756, 258] on div "A streaming service suggests movies to watch." at bounding box center [968, 259] width 425 height 17
click at [748, 258] on input "A streaming service suggests movies to watch. A streaming service suggests movi…" at bounding box center [742, 259] width 11 height 30
checkbox input "true"
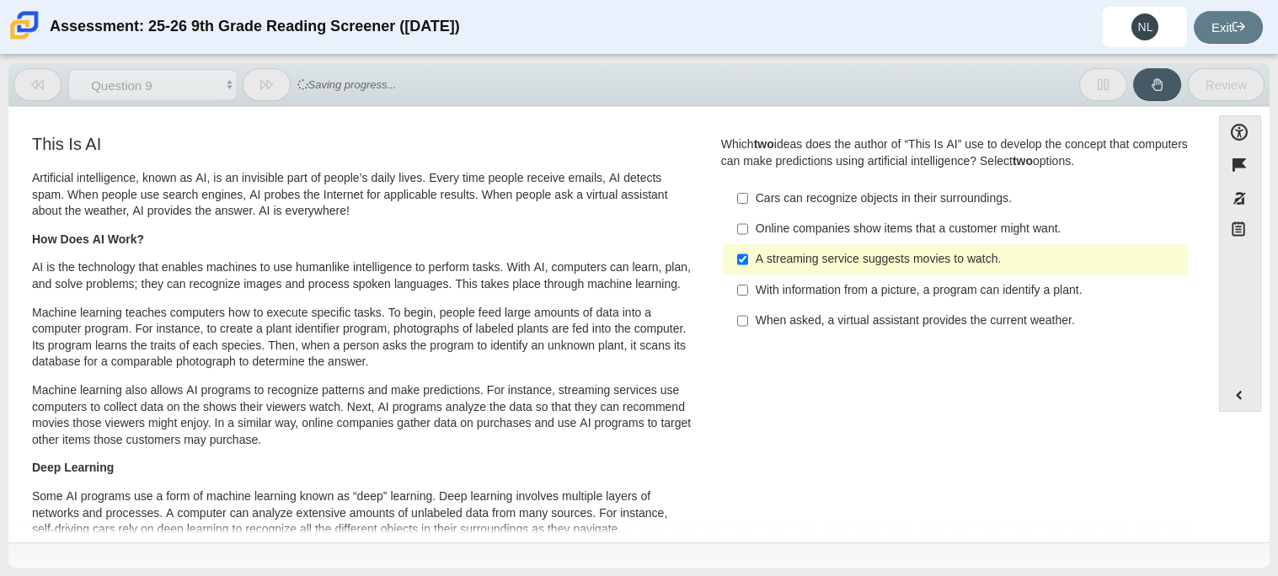
click at [789, 309] on label "When asked, a virtual assistant provides the current weather. When asked, a vir…" at bounding box center [956, 321] width 462 height 30
click at [748, 309] on input "When asked, a virtual assistant provides the current weather. When asked, a vir…" at bounding box center [742, 321] width 11 height 30
checkbox input "true"
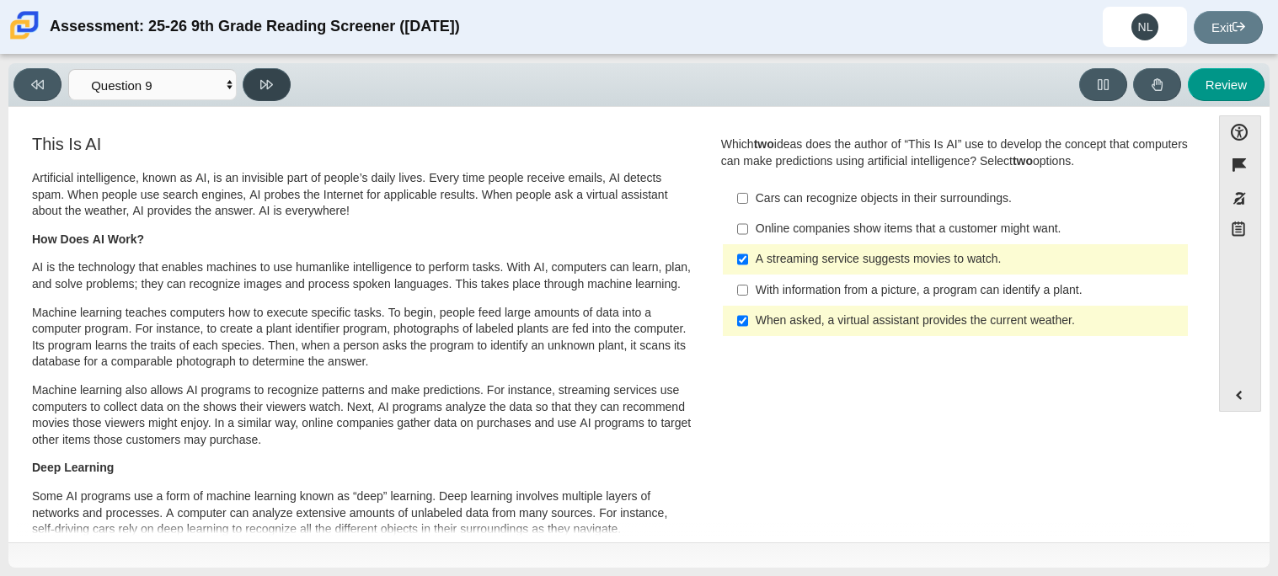
click at [245, 89] on button at bounding box center [267, 84] width 48 height 33
select select "cdf3c14e-a918-44d1-9b63-3db0fa81641e"
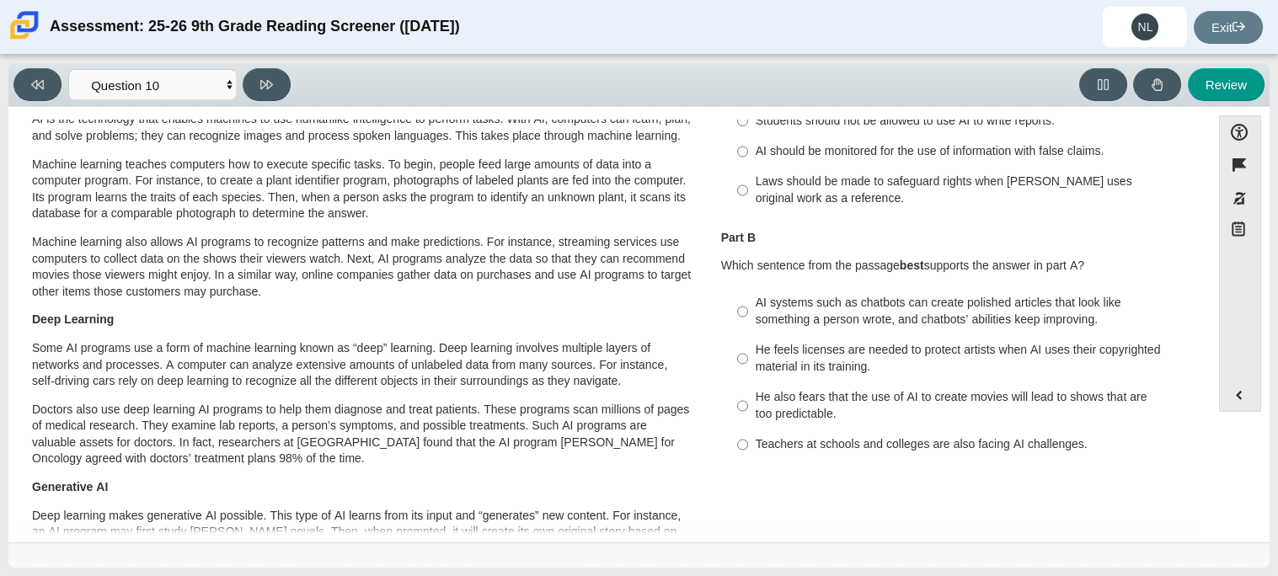
scroll to position [209, 0]
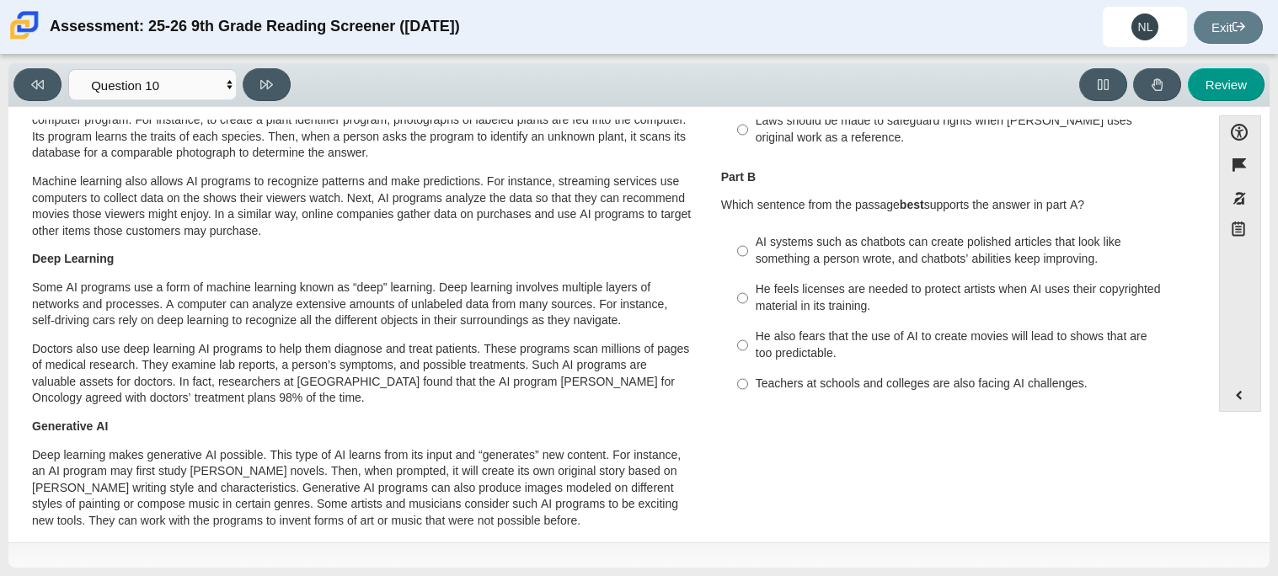
click at [1034, 434] on div "This Is AI Artificial intelligence, known as AI, is an invisible part of people…" at bounding box center [609, 562] width 1185 height 1278
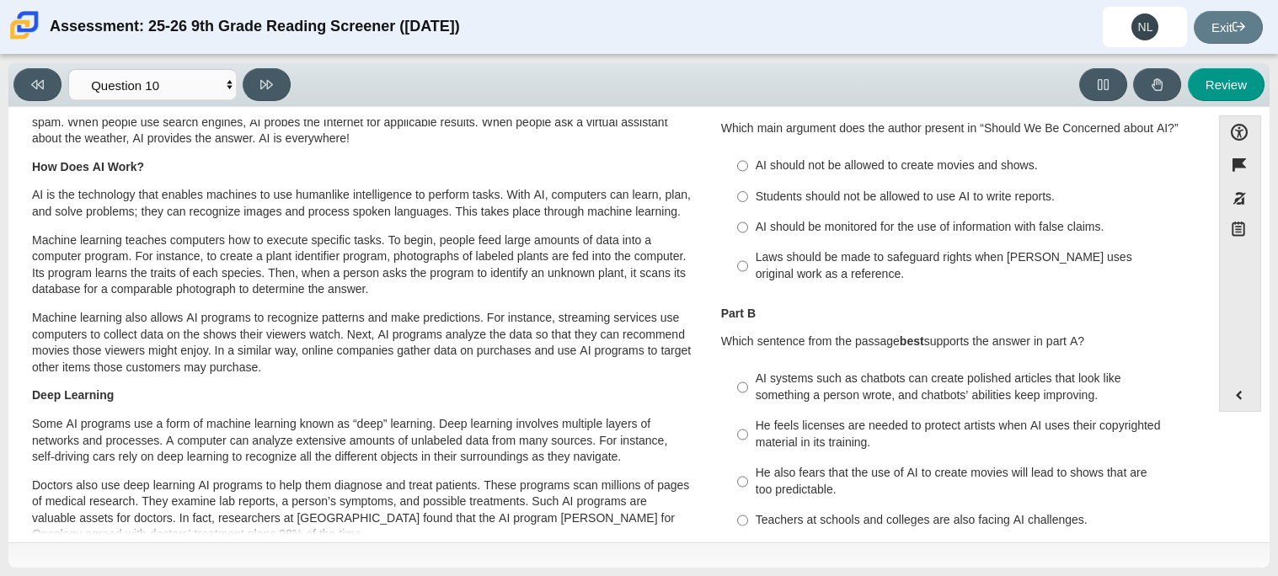
scroll to position [72, 0]
click at [1034, 434] on div "He feels licenses are needed to protect artists when AI uses their copyrighted …" at bounding box center [968, 435] width 425 height 33
click at [1008, 408] on label "AI systems such as chatbots can create polished articles that look like somethi…" at bounding box center [956, 388] width 462 height 47
click at [748, 408] on input "AI systems such as chatbots can create polished articles that look like somethi…" at bounding box center [742, 388] width 11 height 47
radio input "true"
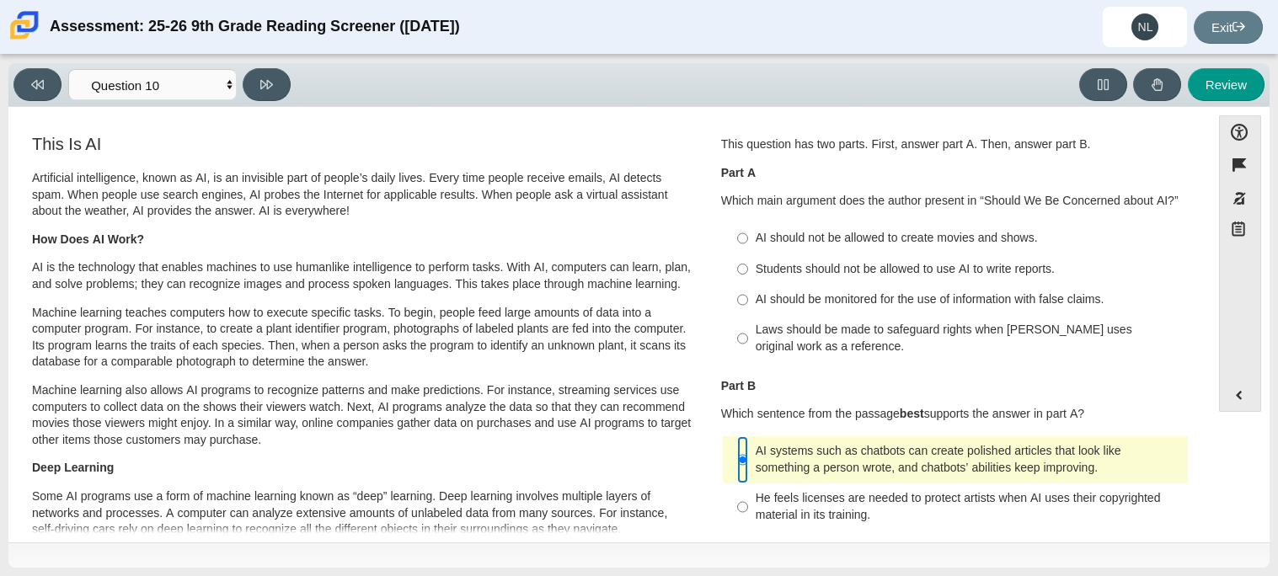
scroll to position [1, 0]
click at [1053, 281] on label "Students should not be allowed to use AI to write reports. Students should not …" at bounding box center [956, 268] width 462 height 30
click at [748, 281] on input "Students should not be allowed to use AI to write reports. Students should not …" at bounding box center [742, 268] width 11 height 30
radio input "true"
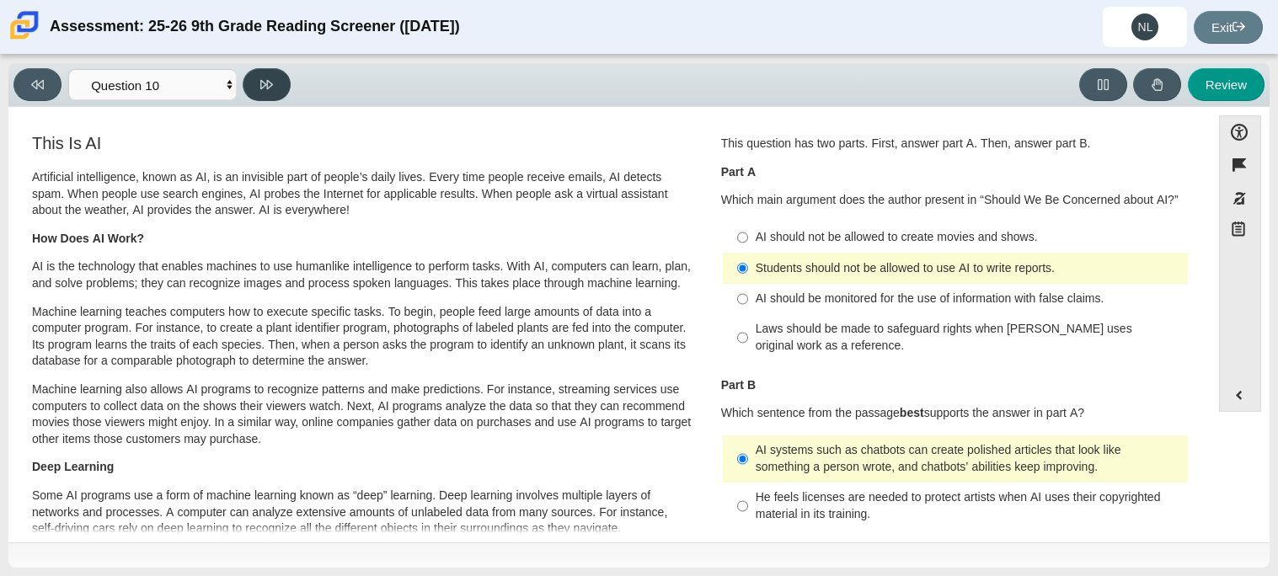
click at [255, 82] on button at bounding box center [267, 84] width 48 height 33
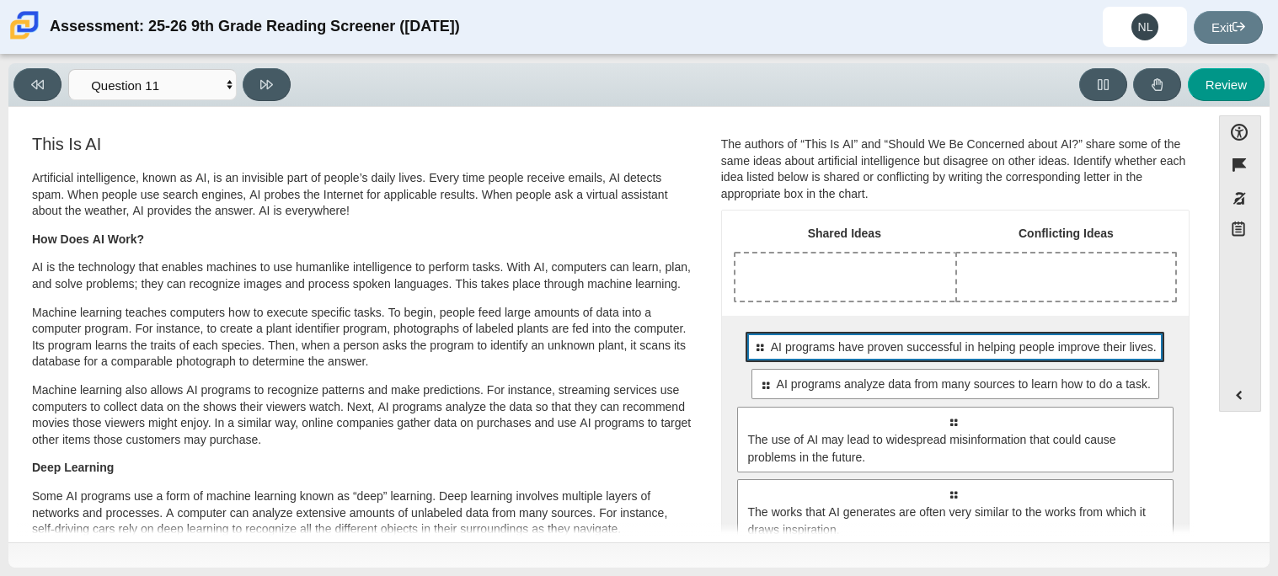
click at [853, 339] on span "AI programs have proven successful in helping people improve their lives." at bounding box center [964, 348] width 386 height 18
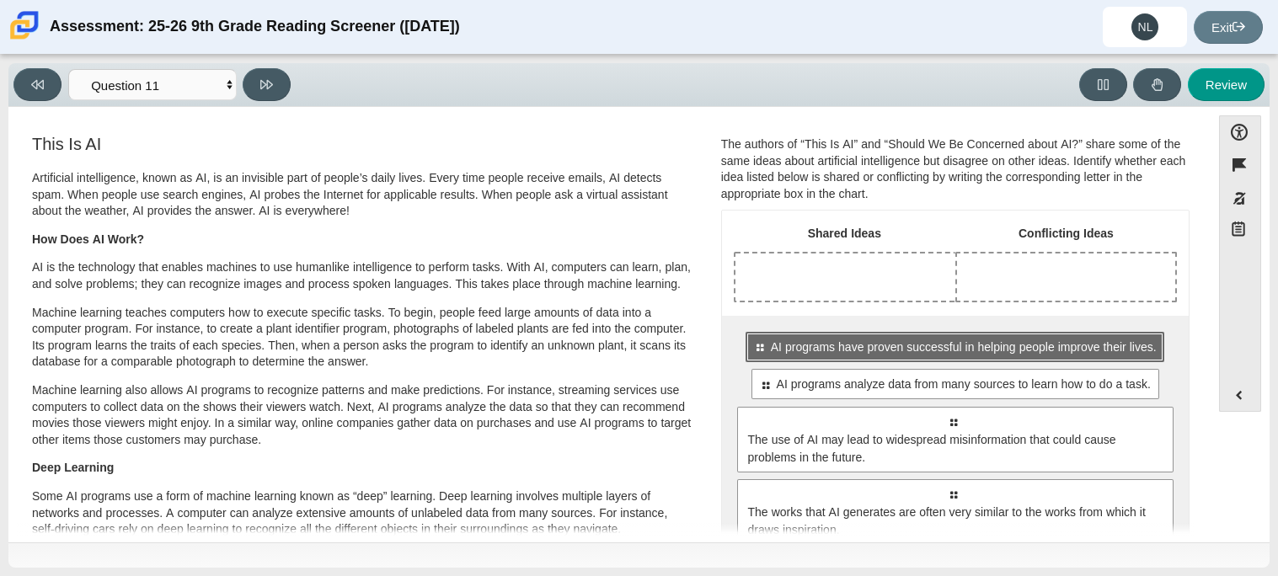
click at [872, 358] on div "Select to move response to a response input area. AI programs have proven succe…" at bounding box center [954, 347] width 419 height 30
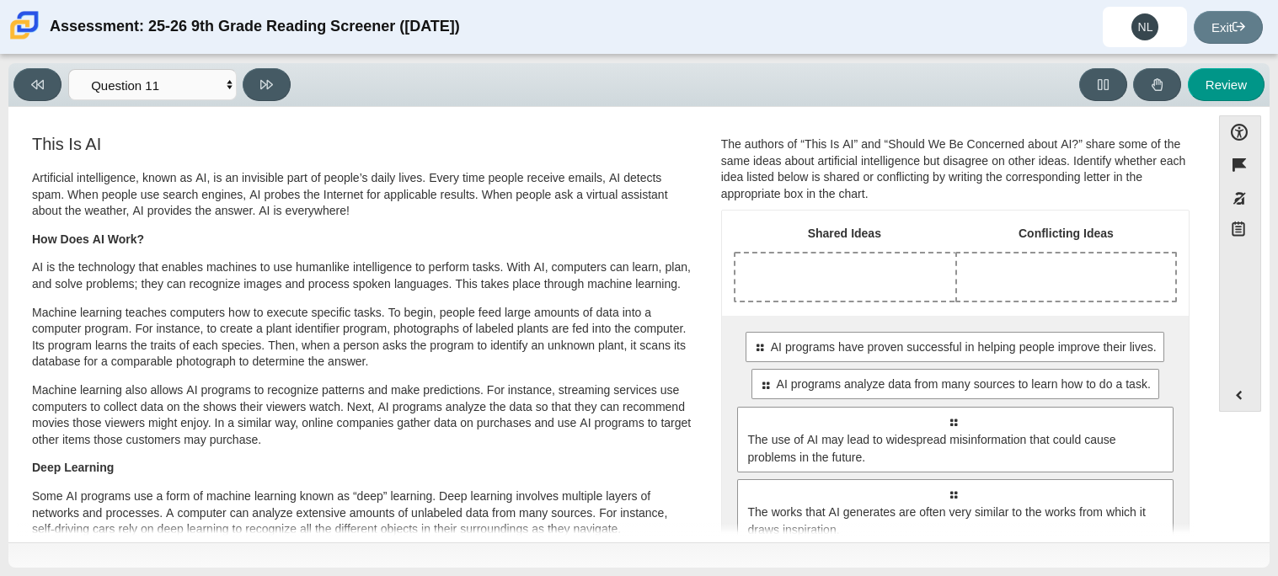
click at [848, 283] on div "Drop response in row 1 of column 1 (Shared Ideas)" at bounding box center [845, 277] width 220 height 47
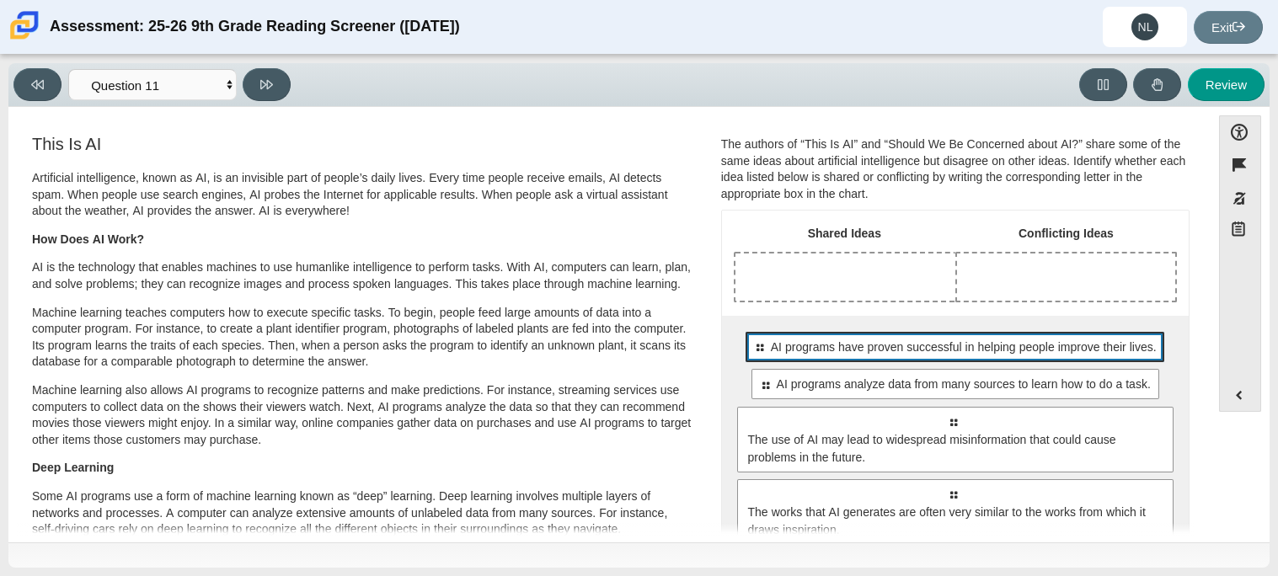
click at [922, 352] on span "AI programs have proven successful in helping people improve their lives." at bounding box center [964, 348] width 386 height 18
click at [859, 341] on span "AI programs have proven successful in helping people improve their lives." at bounding box center [964, 348] width 386 height 18
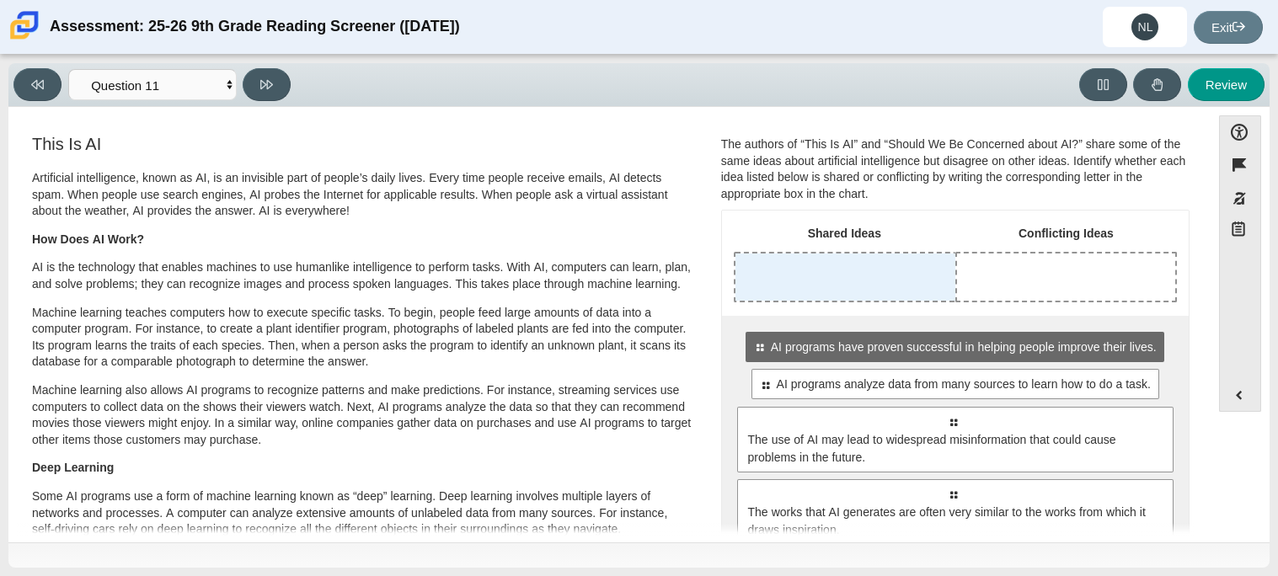
click at [825, 266] on div "Drop response in row 1 of column 1 (Shared Ideas)" at bounding box center [845, 277] width 220 height 47
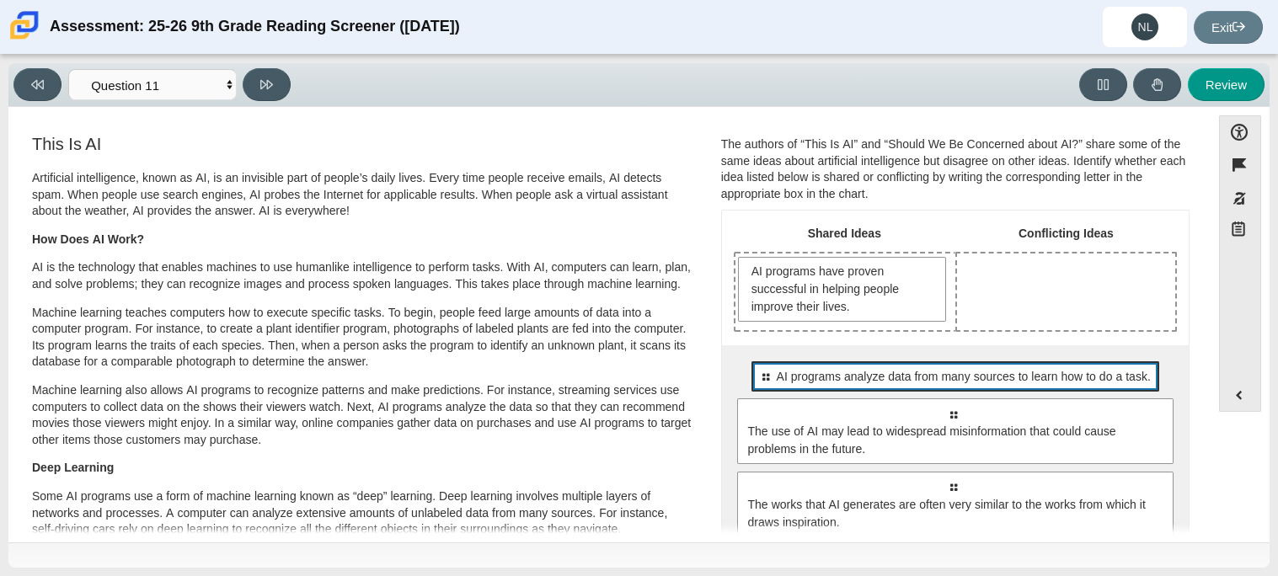
click at [891, 371] on span "AI programs analyze data from many sources to learn how to do a task." at bounding box center [964, 377] width 374 height 18
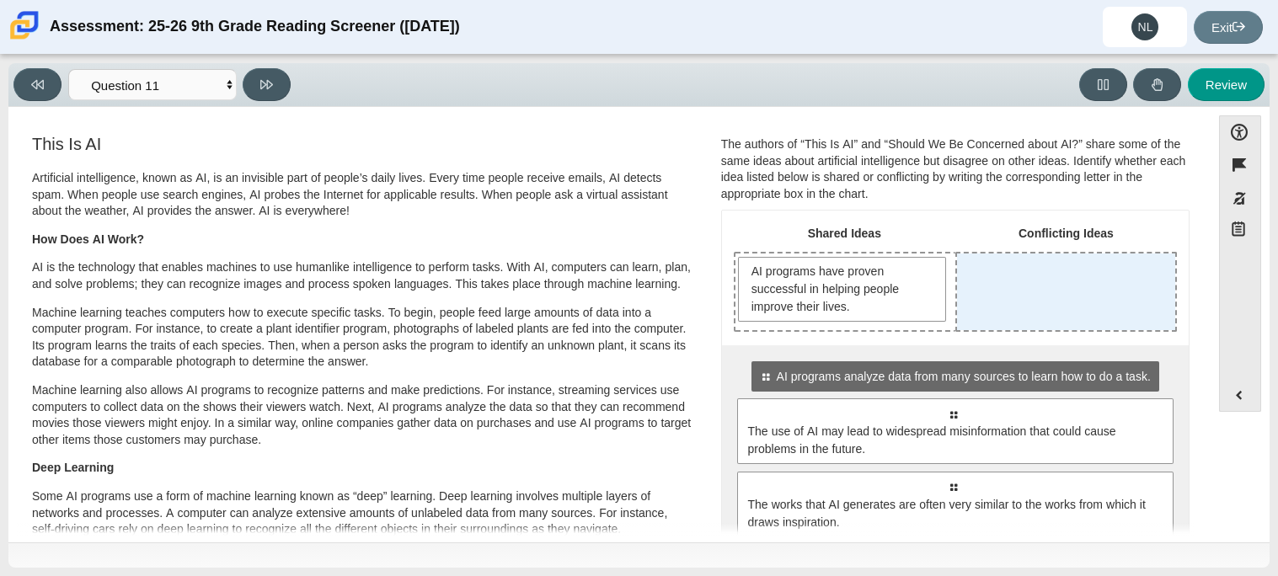
click at [959, 300] on div "Drop response in row 1 of column 2 (Conflicting Ideas)" at bounding box center [1066, 292] width 218 height 77
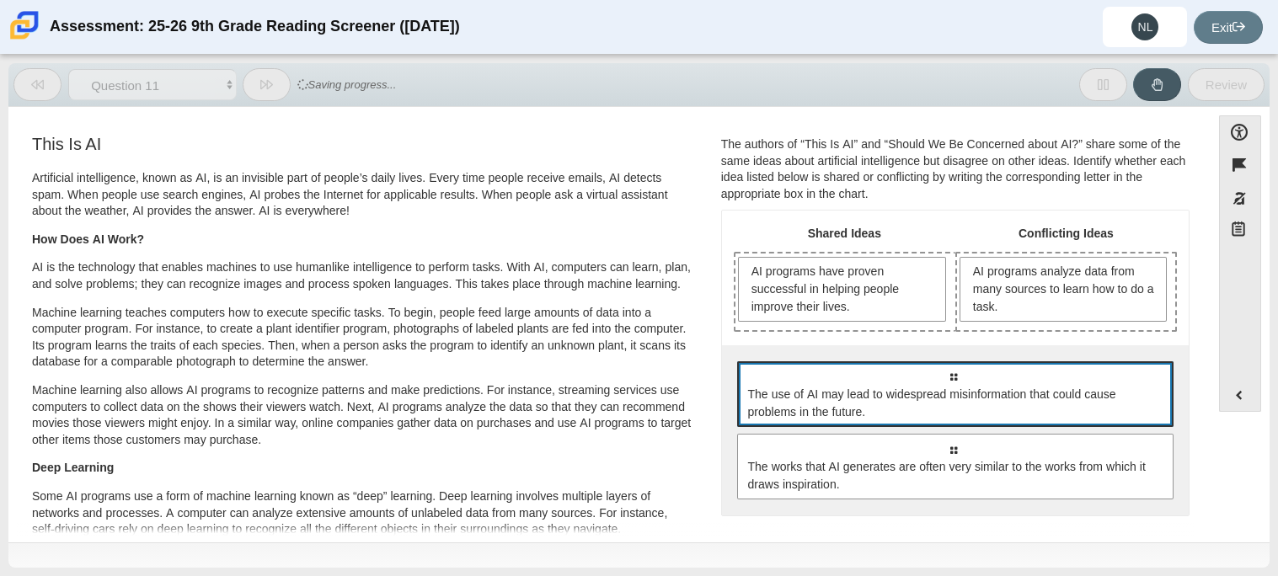
click at [971, 388] on span "The use of AI may lead to widespread misinformation that could cause problems i…" at bounding box center [956, 403] width 417 height 35
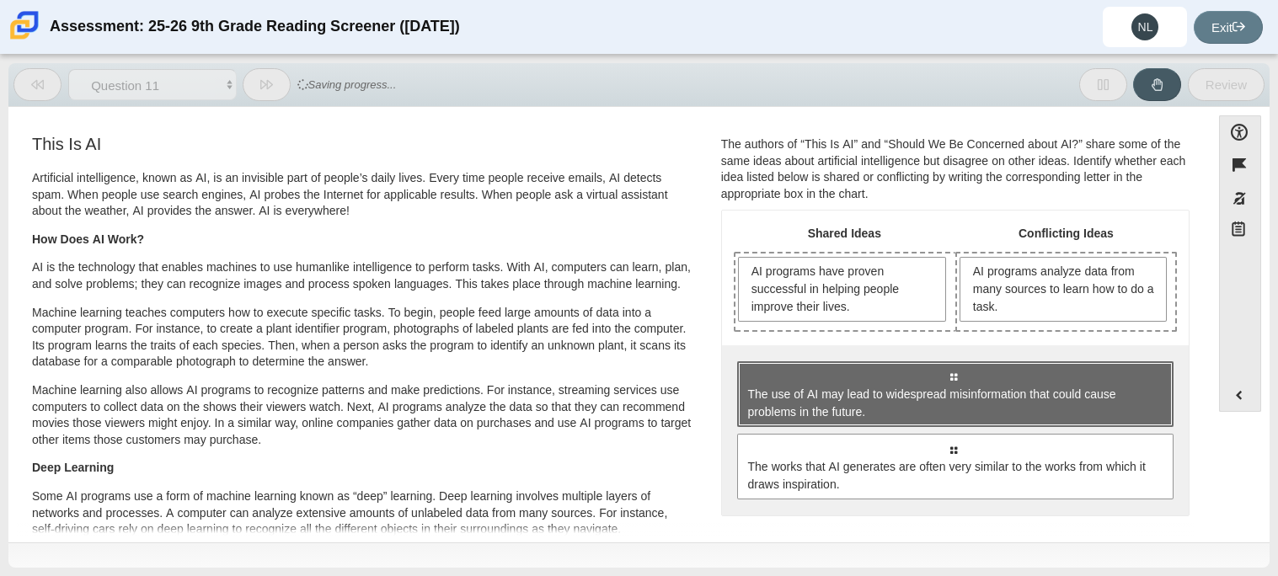
click at [971, 388] on span "The use of AI may lead to widespread misinformation that could cause problems i…" at bounding box center [956, 403] width 417 height 35
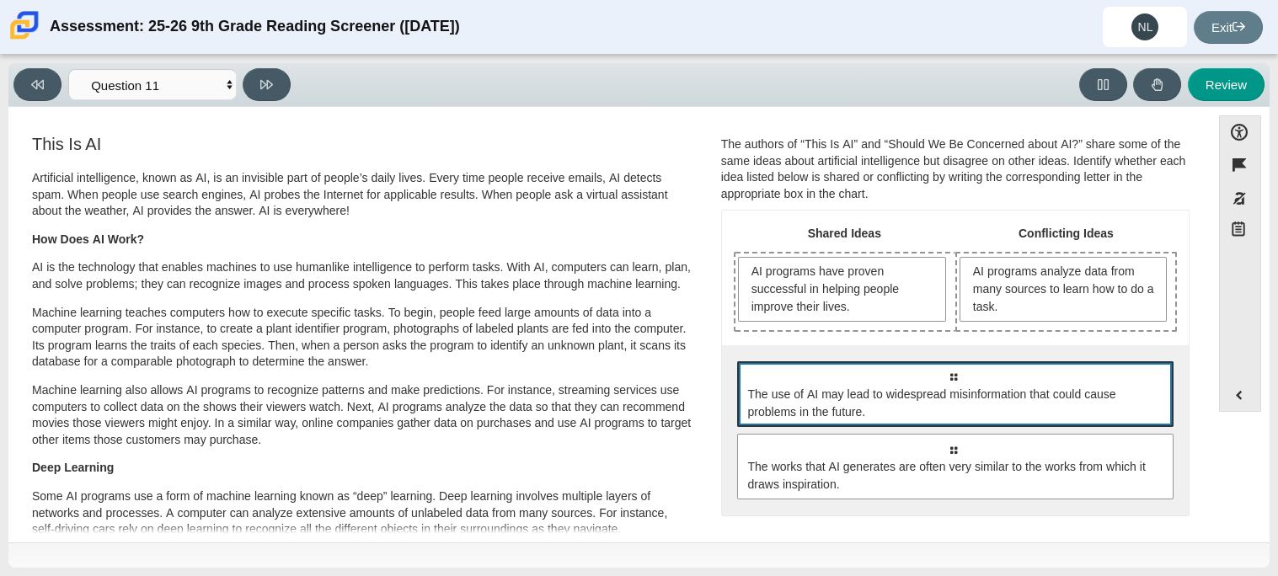
click at [948, 374] on span "The use of AI may lead to widespread misinformation that could cause problems i…" at bounding box center [955, 376] width 14 height 15
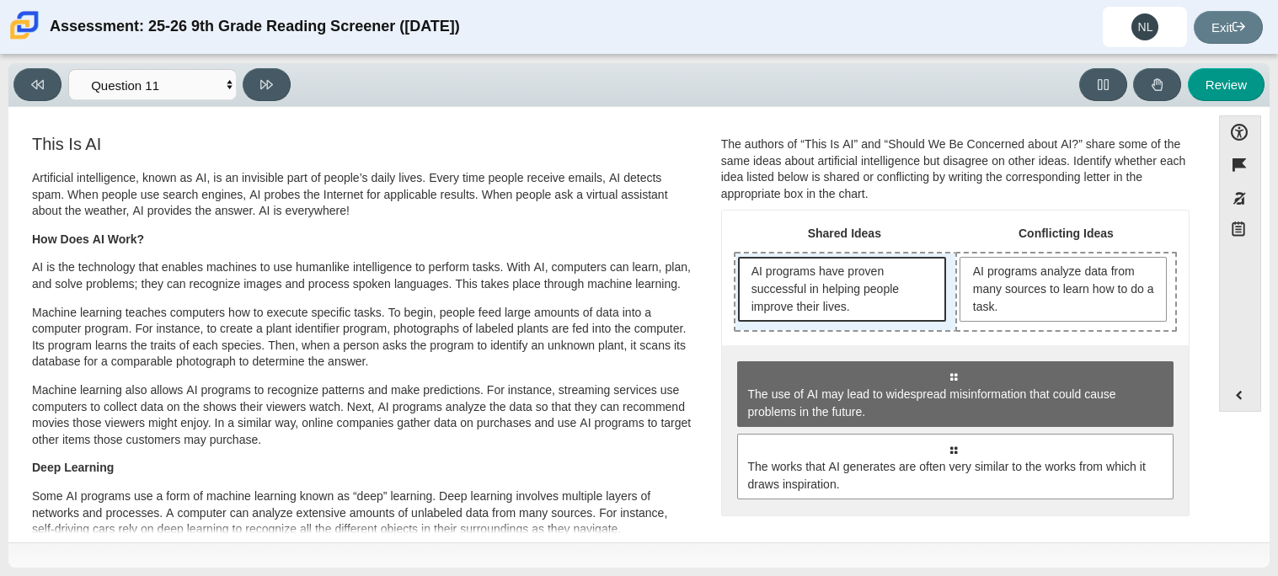
click at [923, 320] on span "AI programs have proven successful in helping people improve their lives." at bounding box center [842, 289] width 208 height 65
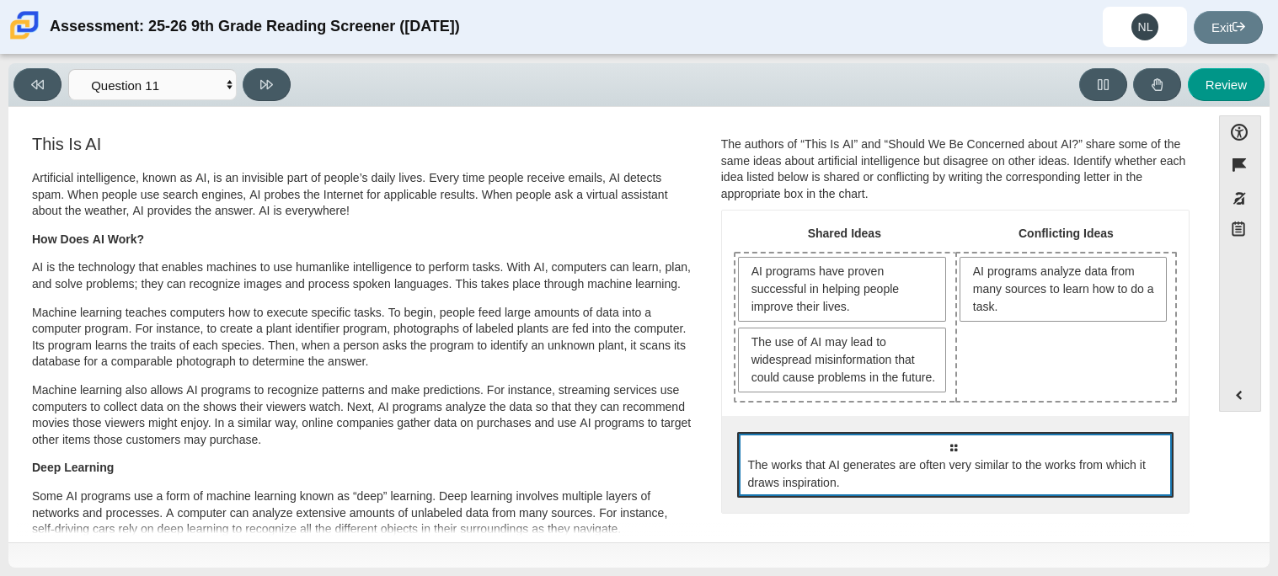
click at [924, 475] on span "The works that AI generates are often very similar to the works from which it d…" at bounding box center [956, 474] width 417 height 35
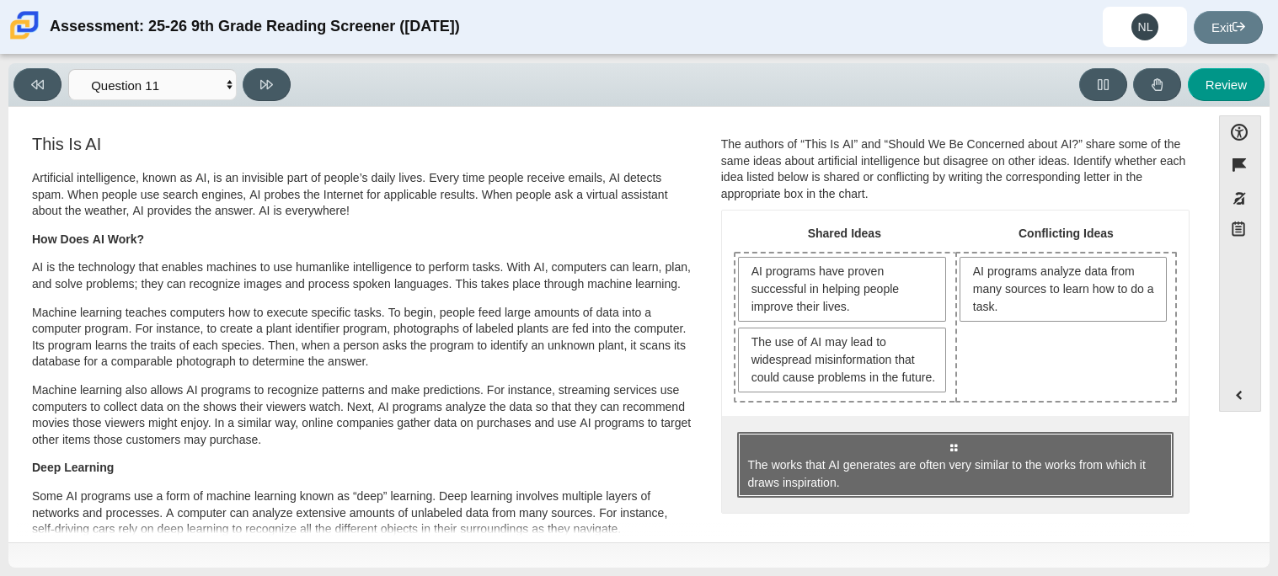
click at [924, 475] on span "The works that AI generates are often very similar to the works from which it d…" at bounding box center [956, 474] width 417 height 35
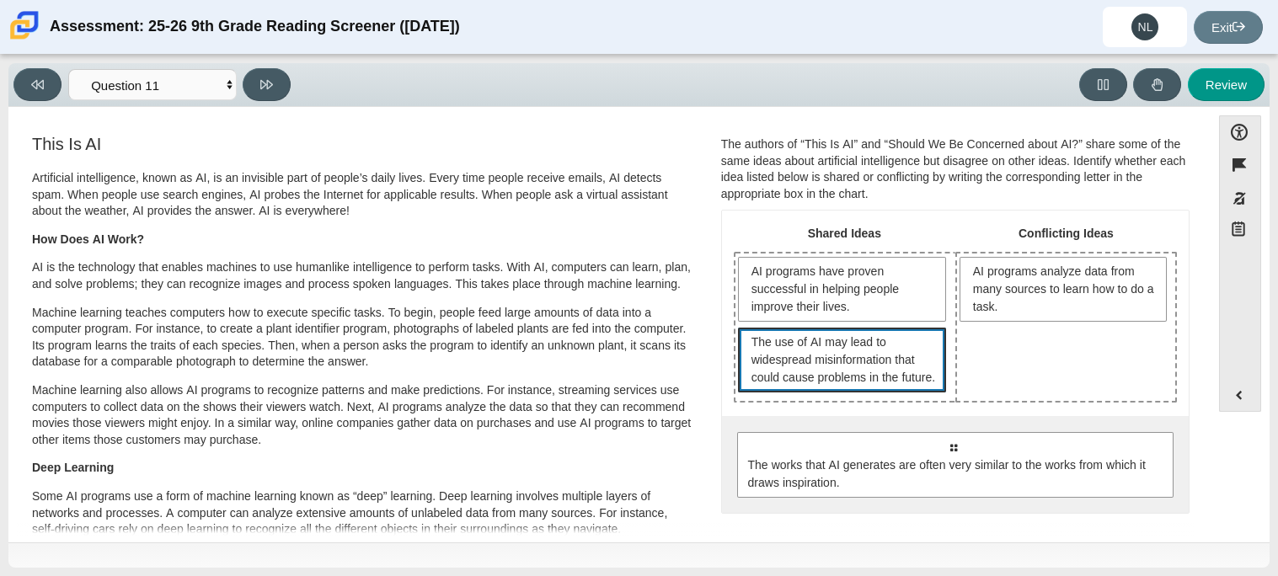
click at [915, 393] on span "The use of AI may lead to widespread misinformation that could cause problems i…" at bounding box center [842, 360] width 208 height 65
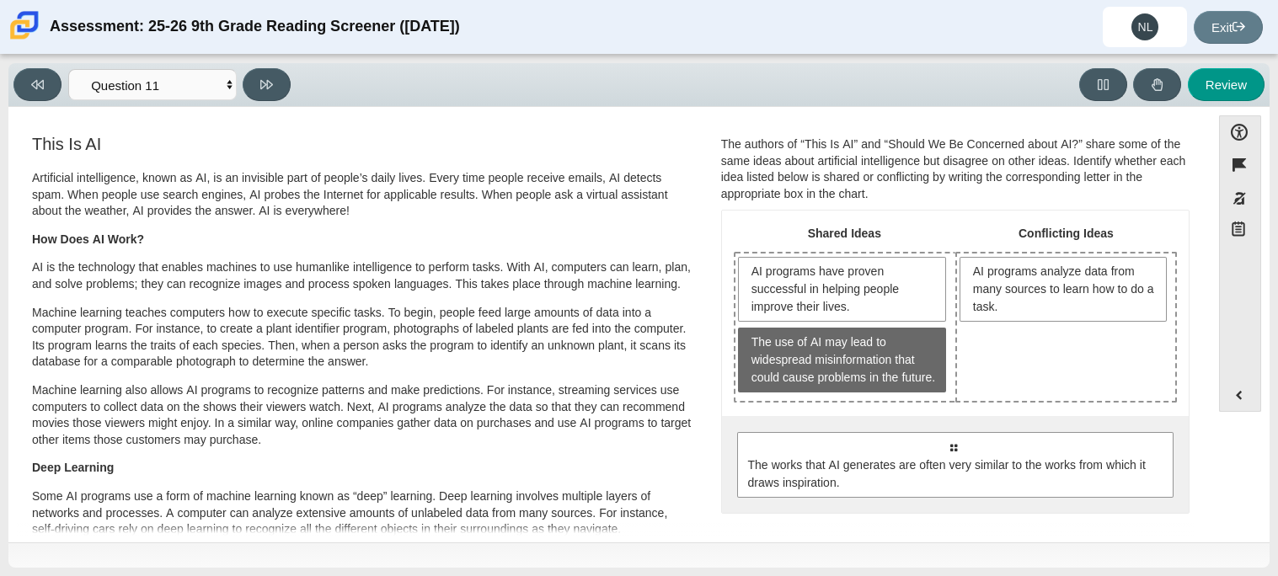
click at [939, 401] on div "AI programs have proven successful in helping people improve their lives. The u…" at bounding box center [845, 327] width 220 height 147
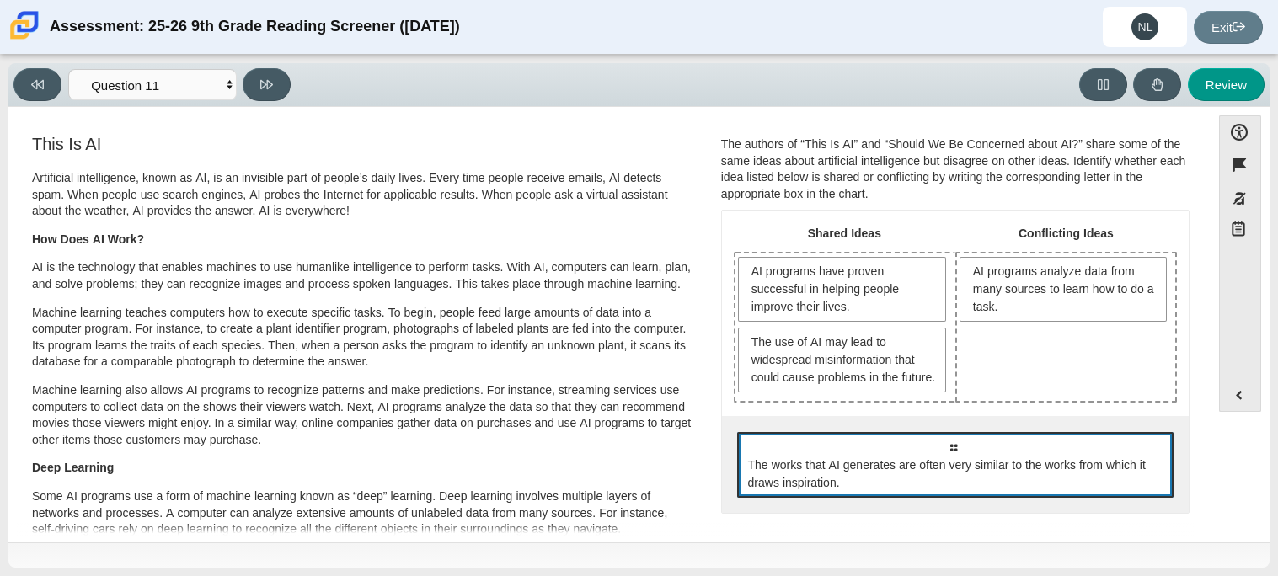
click at [949, 455] on span "The works that AI generates are often very similar to the works from which it d…" at bounding box center [955, 447] width 14 height 15
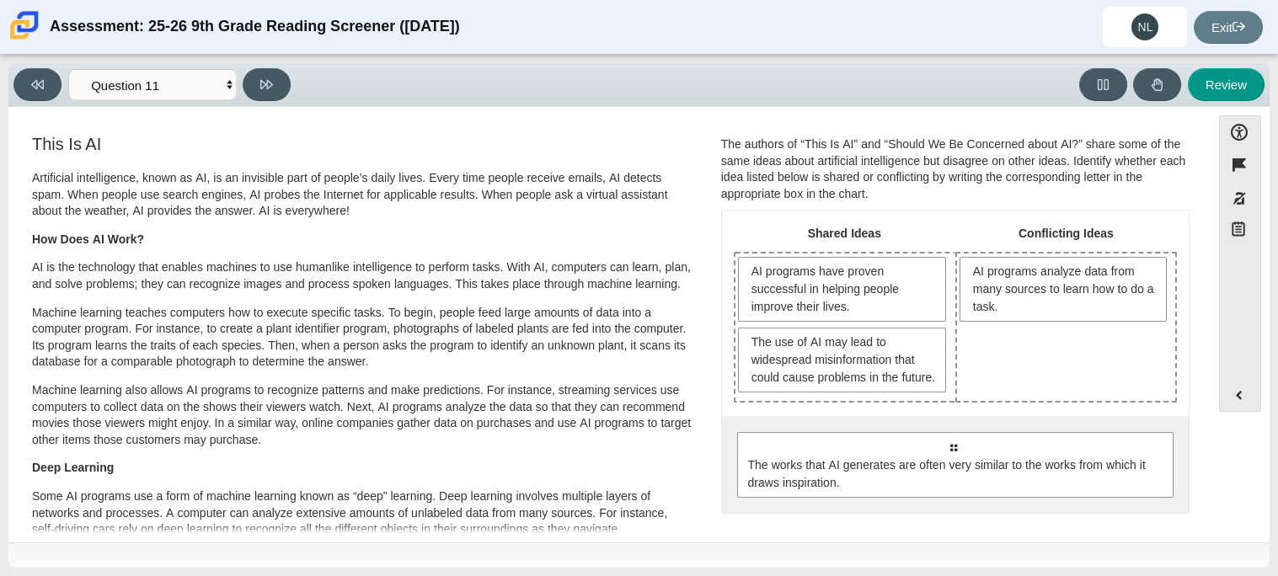
click at [944, 401] on div "AI programs have proven successful in helping people improve their lives. The u…" at bounding box center [845, 327] width 220 height 147
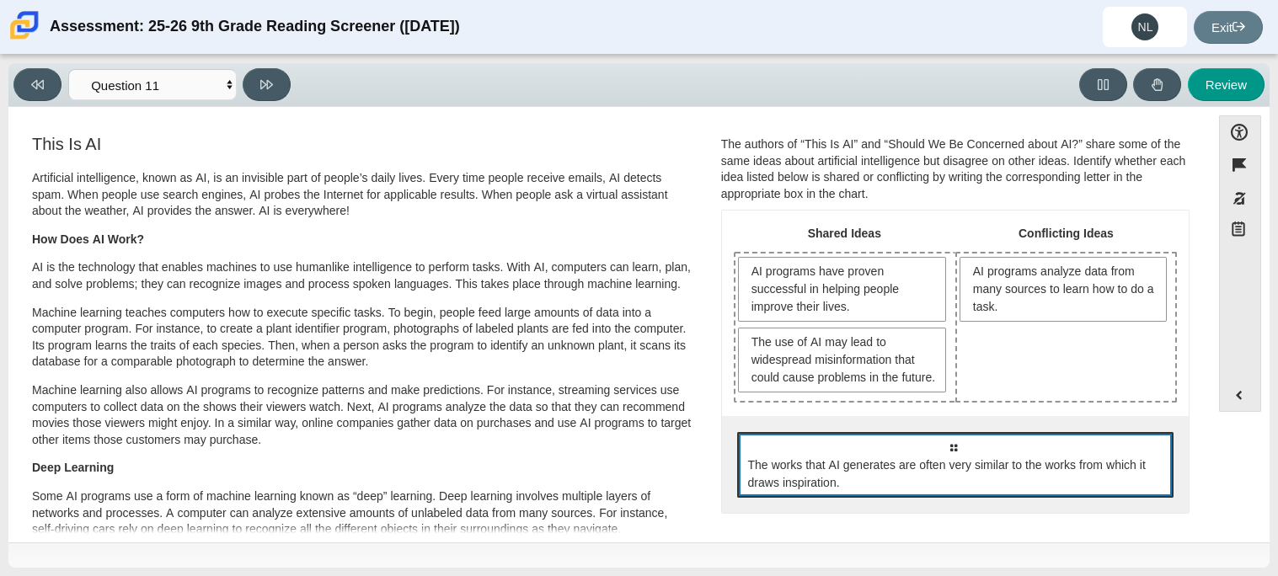
click at [963, 468] on div "Select to move response to a response input area. The works that AI generates a…" at bounding box center [955, 465] width 436 height 66
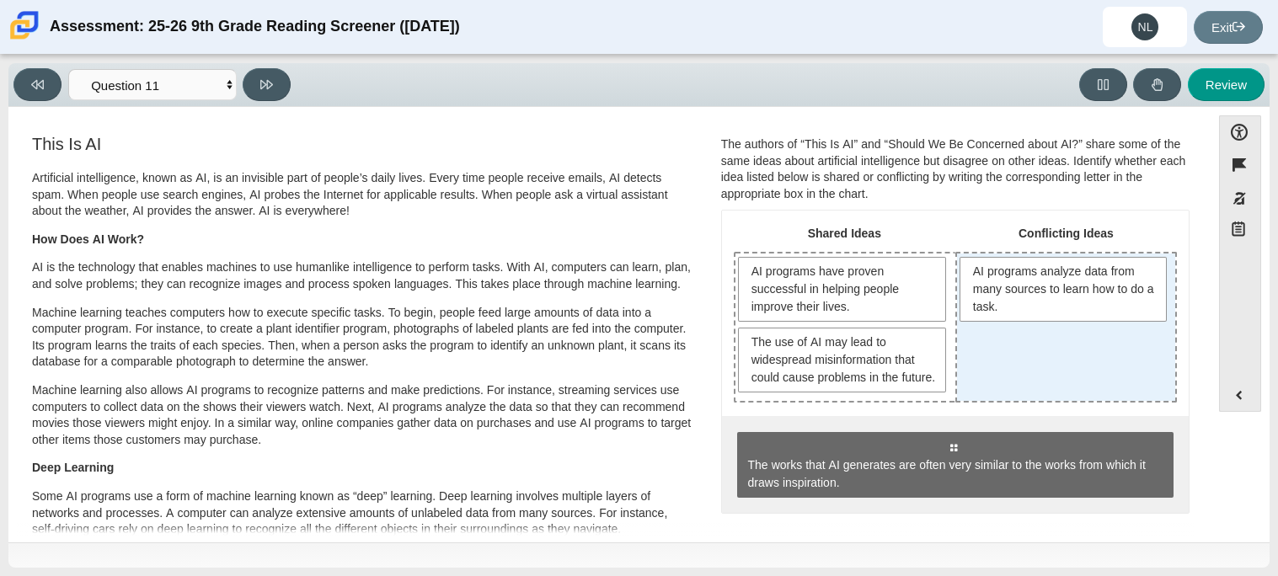
click at [1000, 401] on div "AI programs analyze data from many sources to learn how to do a task." at bounding box center [1066, 327] width 218 height 147
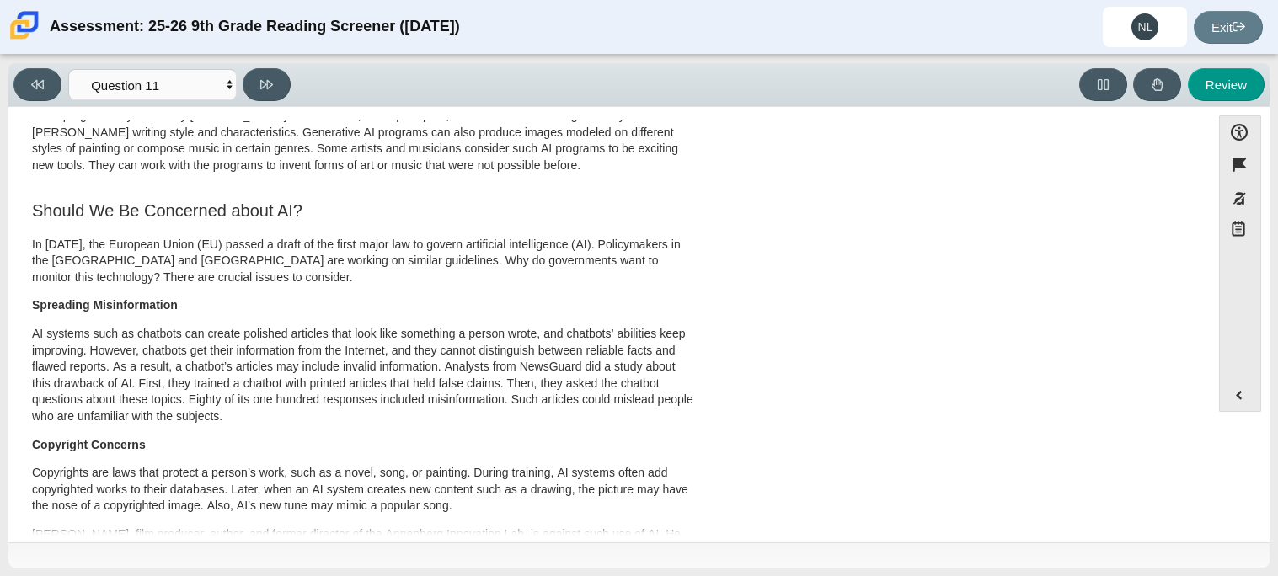
scroll to position [0, 0]
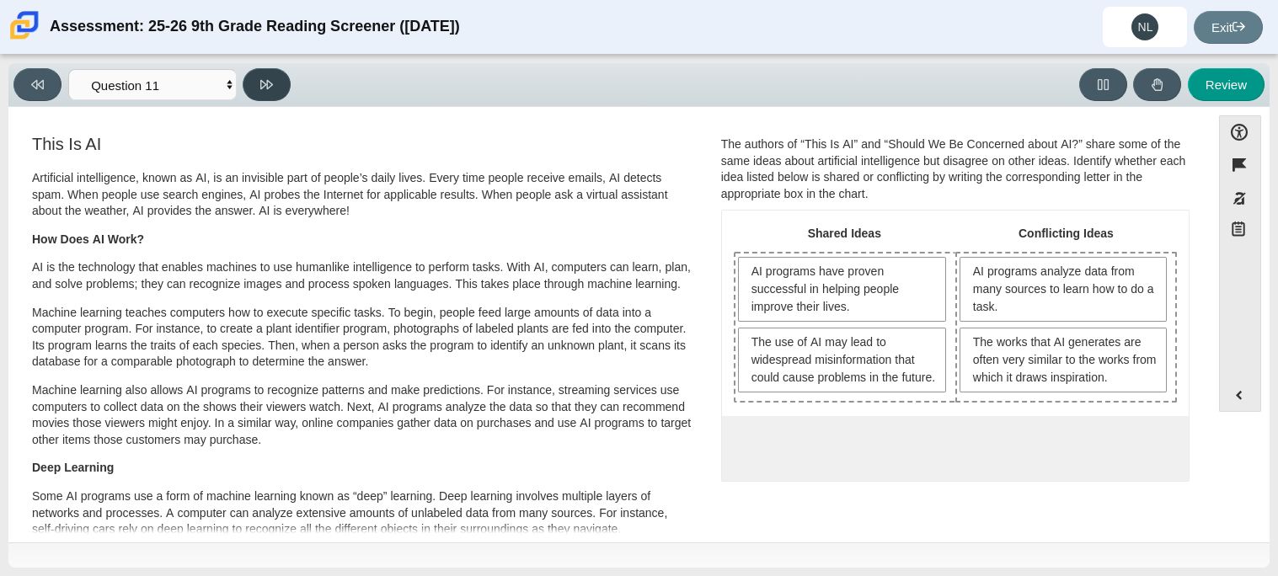
click at [248, 80] on button at bounding box center [267, 84] width 48 height 33
select select "c3effed4-44ce-4a19-bd96-1787f34e9b4c"
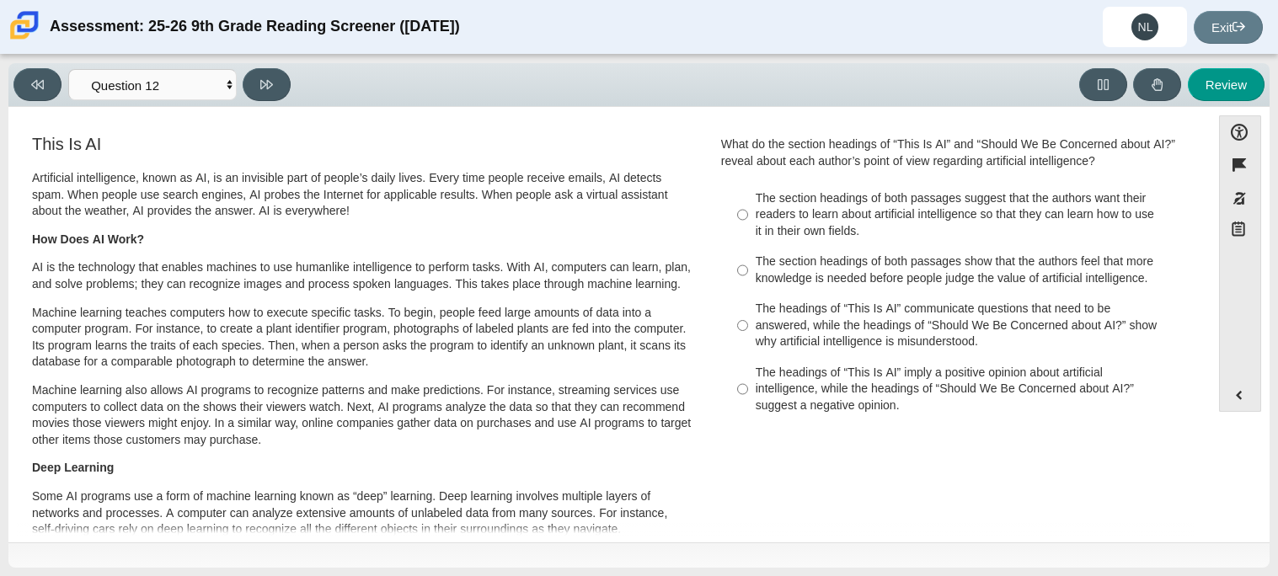
click at [769, 357] on label "The headings of “This Is AI” imply a positive opinion about artificial intellig…" at bounding box center [956, 389] width 462 height 64
click at [748, 357] on input "The headings of “This Is AI” imply a positive opinion about artificial intellig…" at bounding box center [742, 389] width 11 height 64
radio input "true"
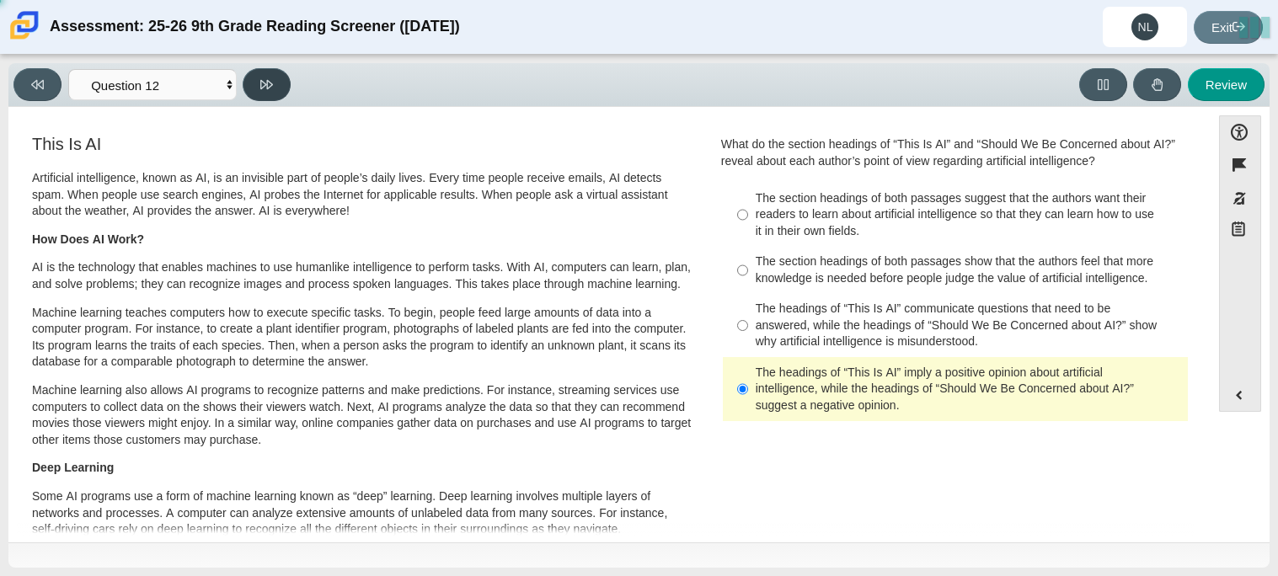
click at [283, 97] on button at bounding box center [267, 84] width 48 height 33
select select "review"
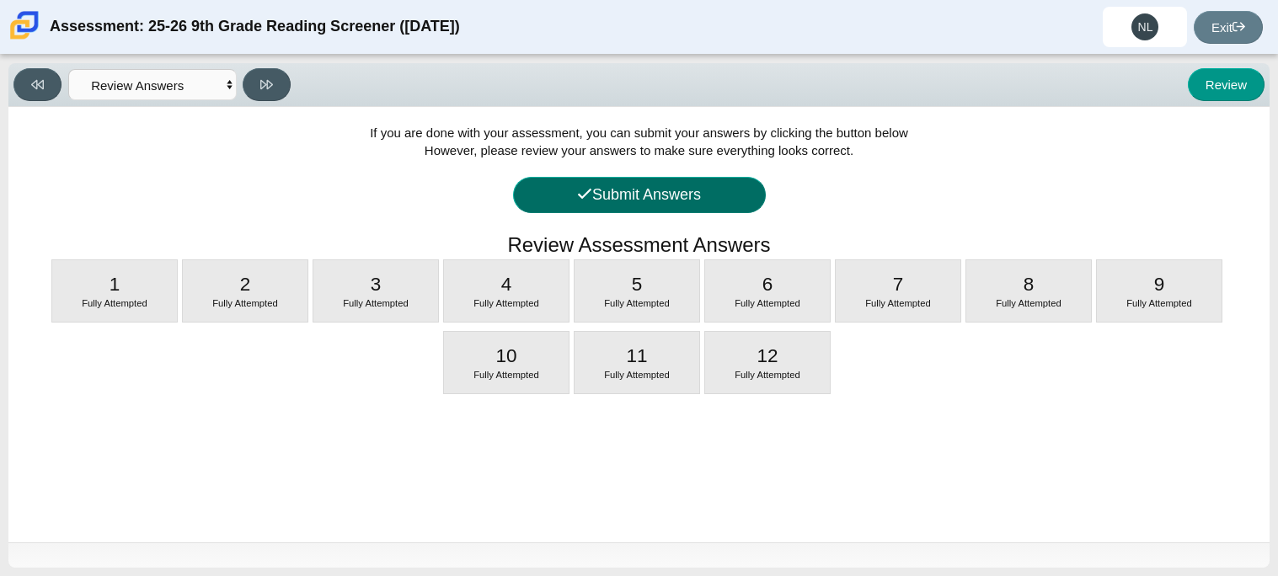
click at [706, 208] on button "Submit Answers" at bounding box center [639, 195] width 253 height 36
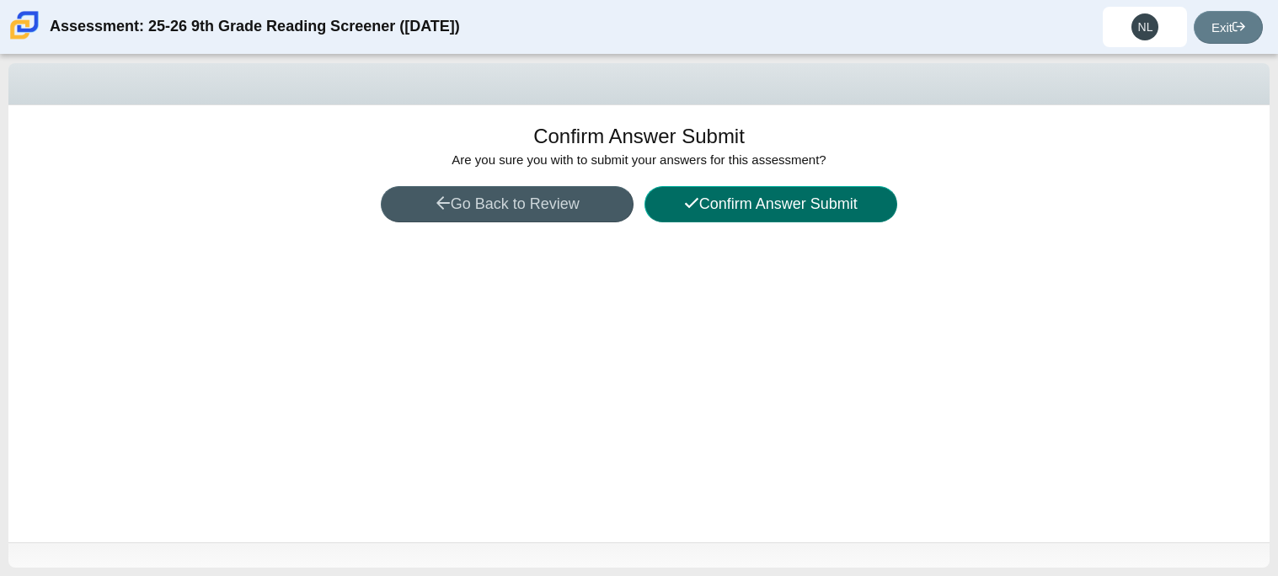
click at [706, 208] on button "Confirm Answer Submit" at bounding box center [770, 204] width 253 height 36
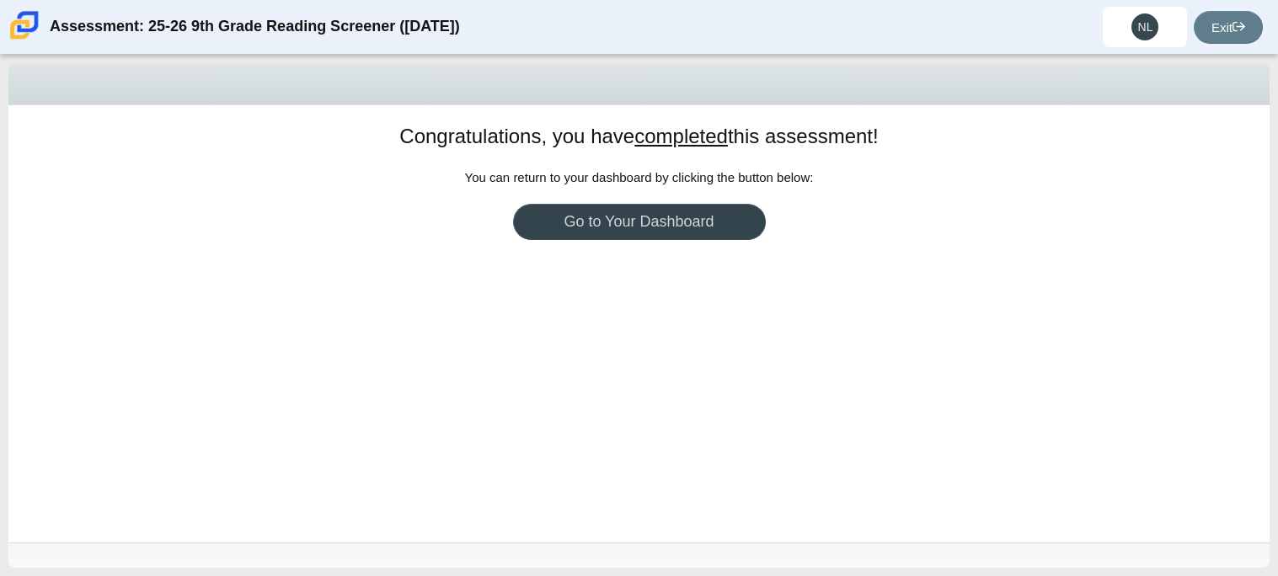
click at [629, 220] on link "Go to Your Dashboard" at bounding box center [639, 222] width 253 height 36
